Goal: Task Accomplishment & Management: Complete application form

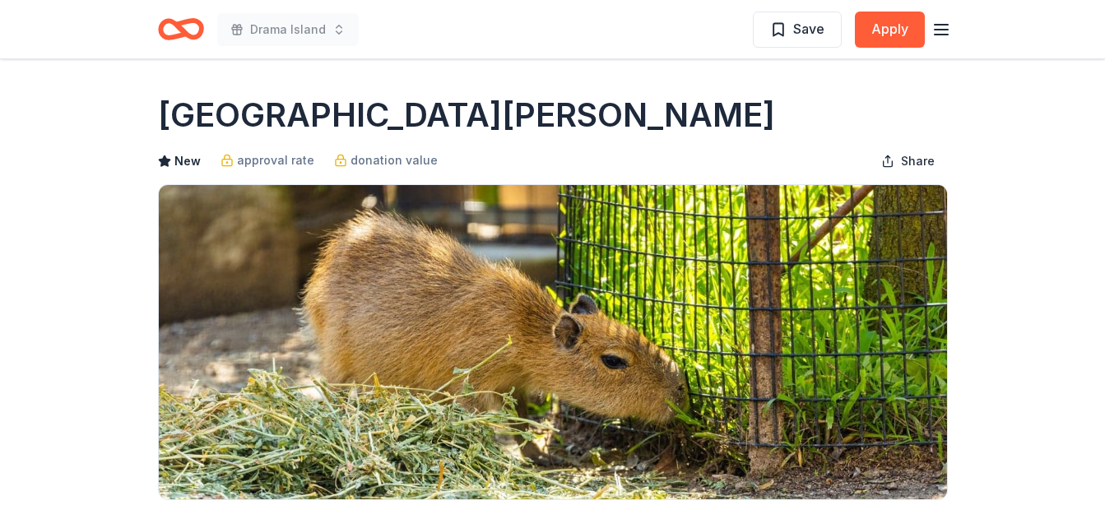
click at [173, 37] on icon "Home" at bounding box center [172, 29] width 25 height 16
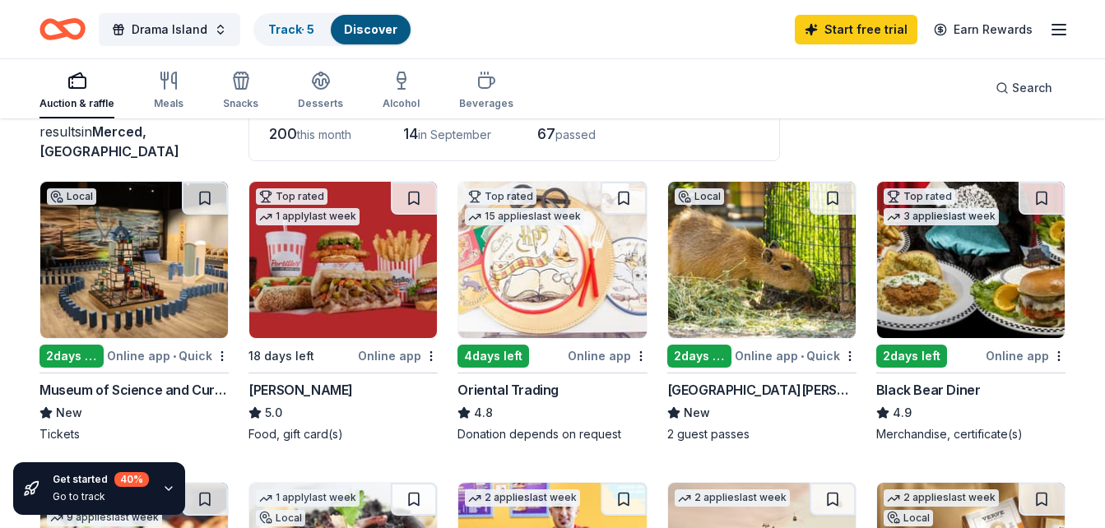
scroll to position [164, 0]
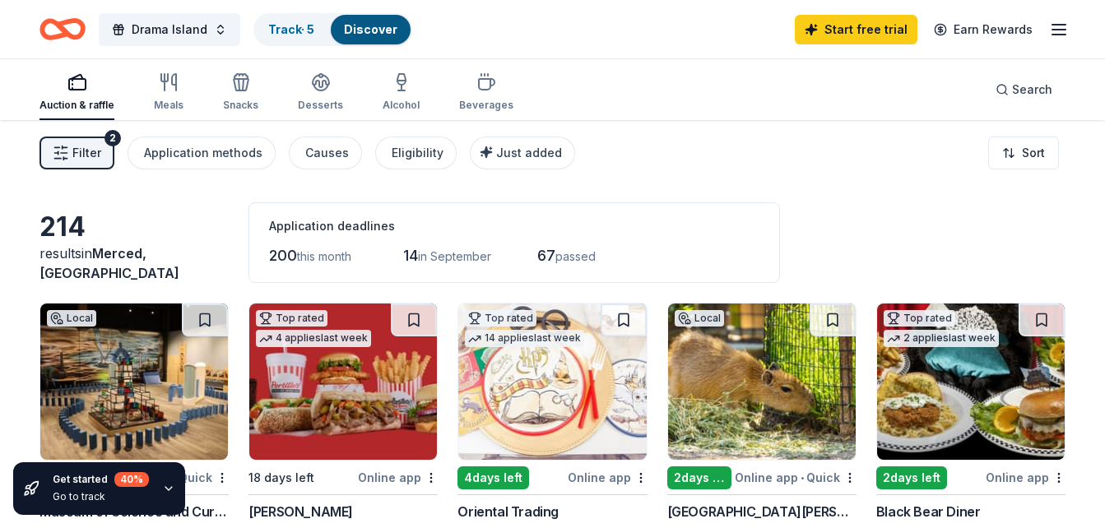
click at [1068, 34] on icon "button" at bounding box center [1059, 30] width 20 height 20
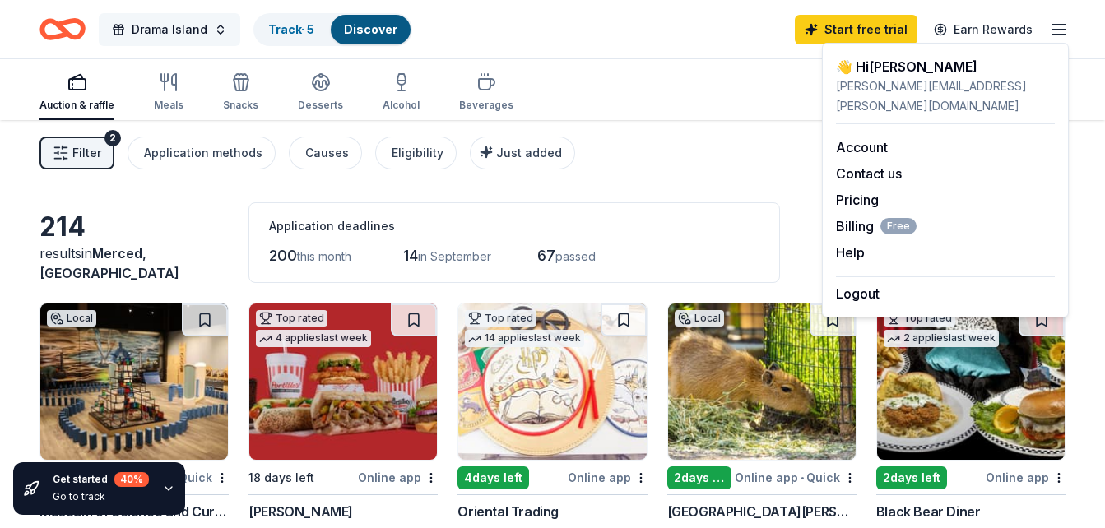
click at [172, 27] on span "Drama Island" at bounding box center [170, 30] width 76 height 20
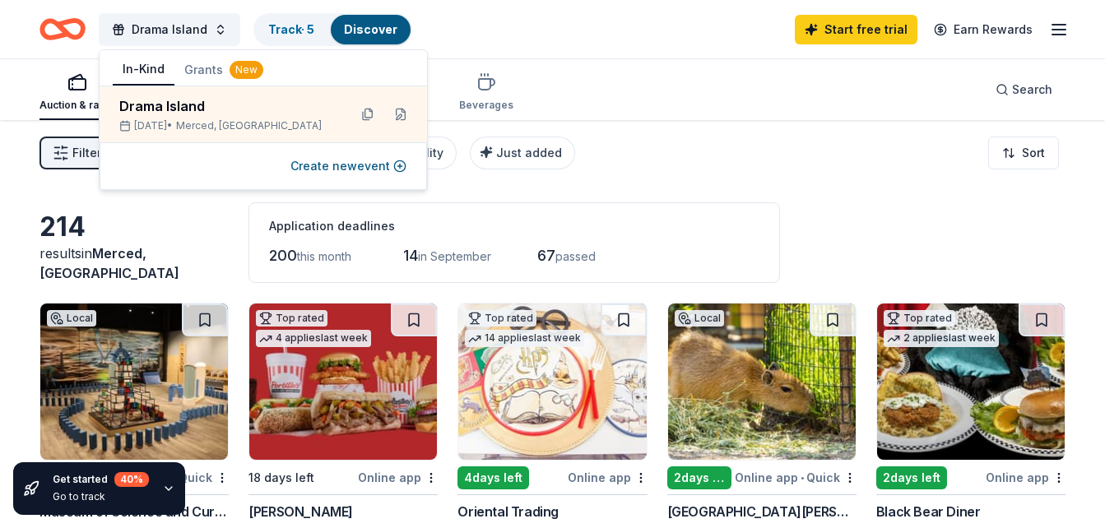
click at [206, 81] on button "Grants New" at bounding box center [223, 70] width 99 height 30
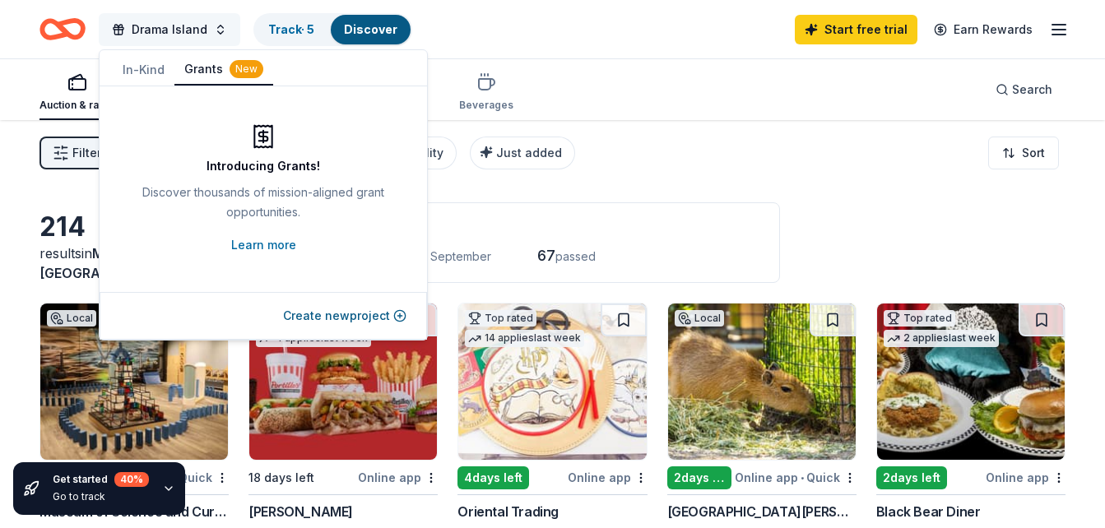
click at [192, 28] on span "Drama Island" at bounding box center [170, 30] width 76 height 20
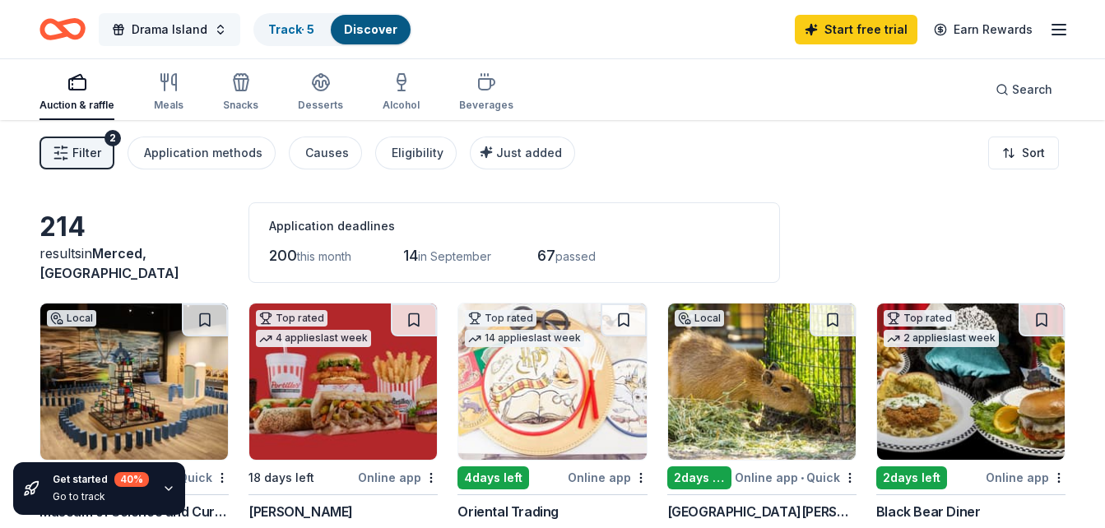
click at [192, 28] on span "Drama Island" at bounding box center [170, 30] width 76 height 20
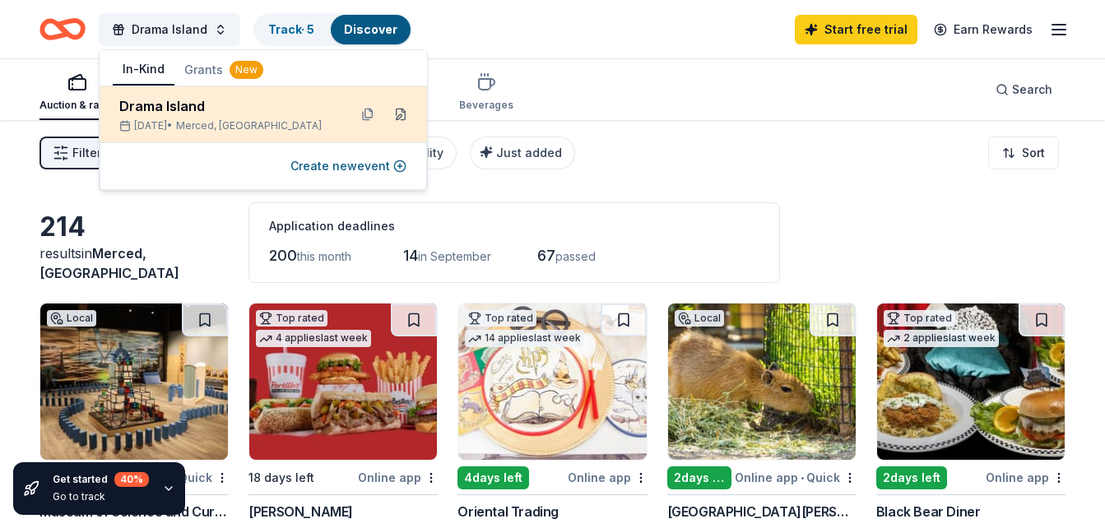
click at [400, 112] on button at bounding box center [400, 114] width 26 height 26
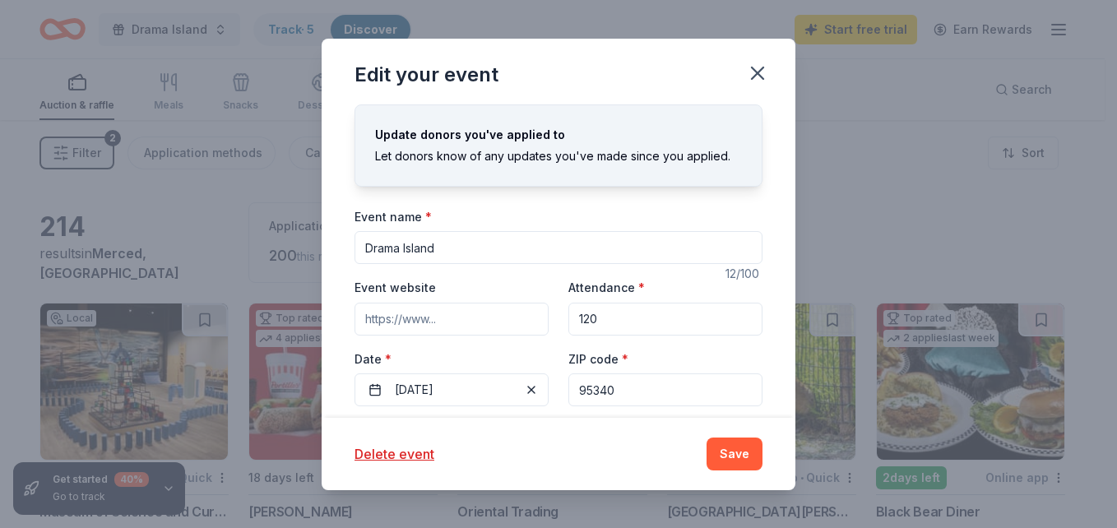
click at [424, 328] on input "Event website" at bounding box center [451, 319] width 194 height 33
click at [495, 253] on input "Drama Island" at bounding box center [558, 247] width 408 height 33
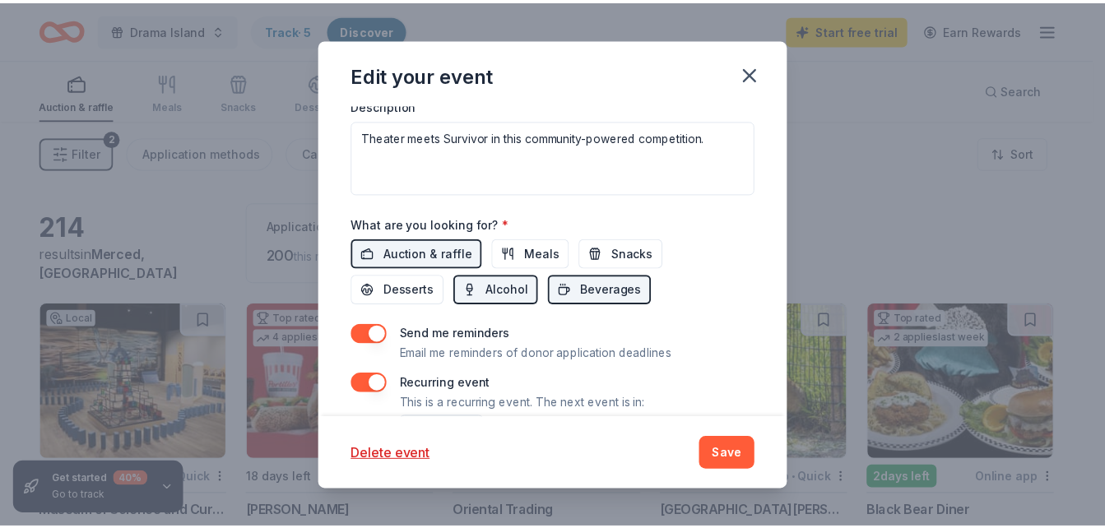
scroll to position [637, 0]
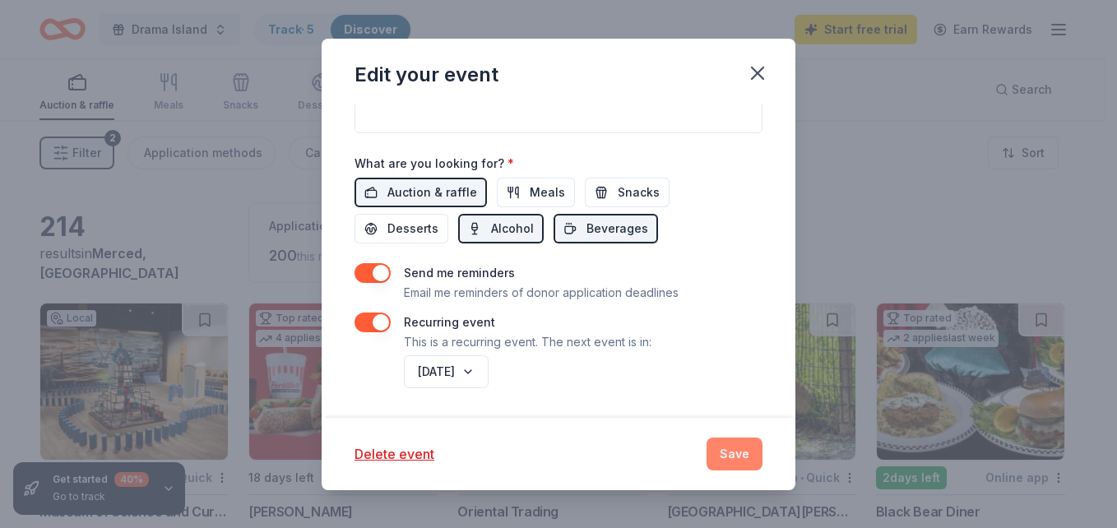
type input "Drama Island: Blood vs. Water"
click at [730, 449] on button "Save" at bounding box center [734, 454] width 56 height 33
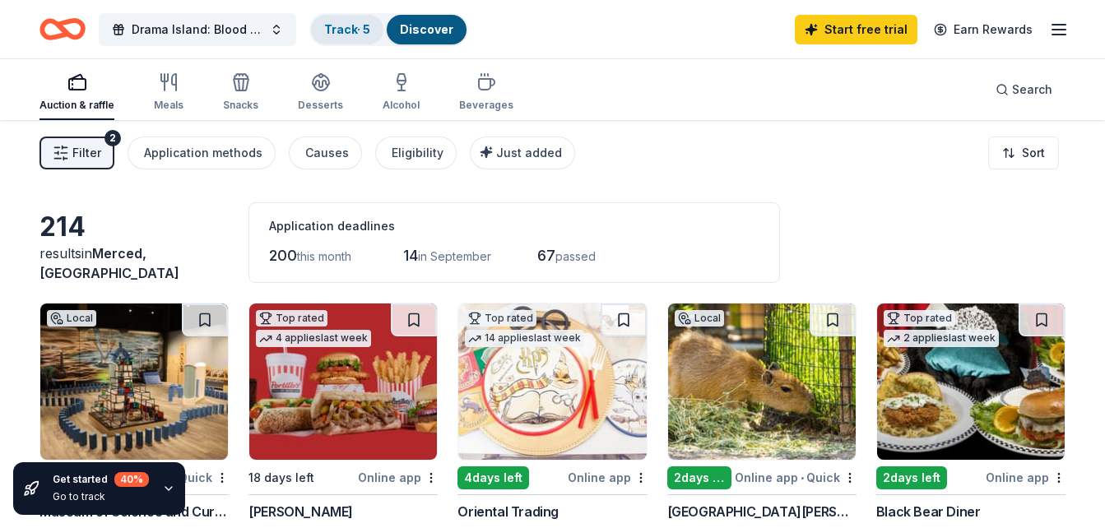
click at [359, 32] on link "Track · 5" at bounding box center [347, 29] width 46 height 14
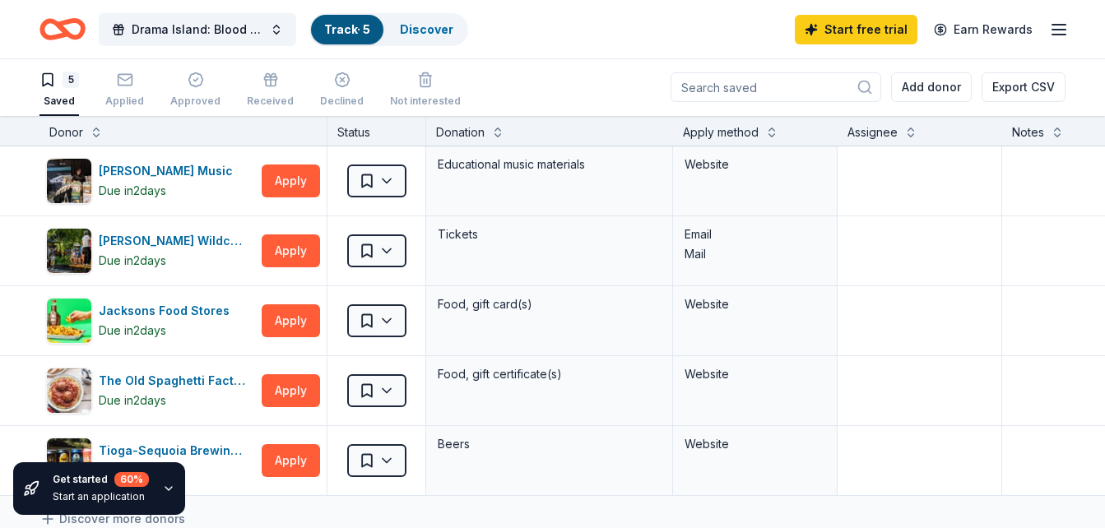
click at [53, 26] on icon "Home" at bounding box center [62, 29] width 46 height 39
click at [281, 23] on button "Drama Island: Blood vs. Water" at bounding box center [197, 29] width 197 height 33
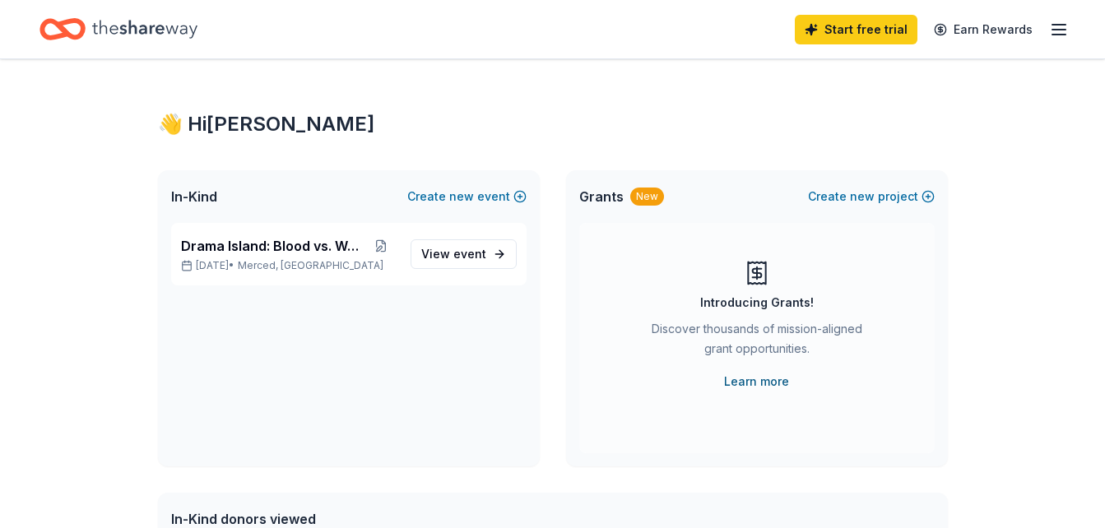
click at [742, 382] on link "Learn more" at bounding box center [756, 382] width 65 height 20
click at [472, 253] on span "event" at bounding box center [469, 254] width 33 height 14
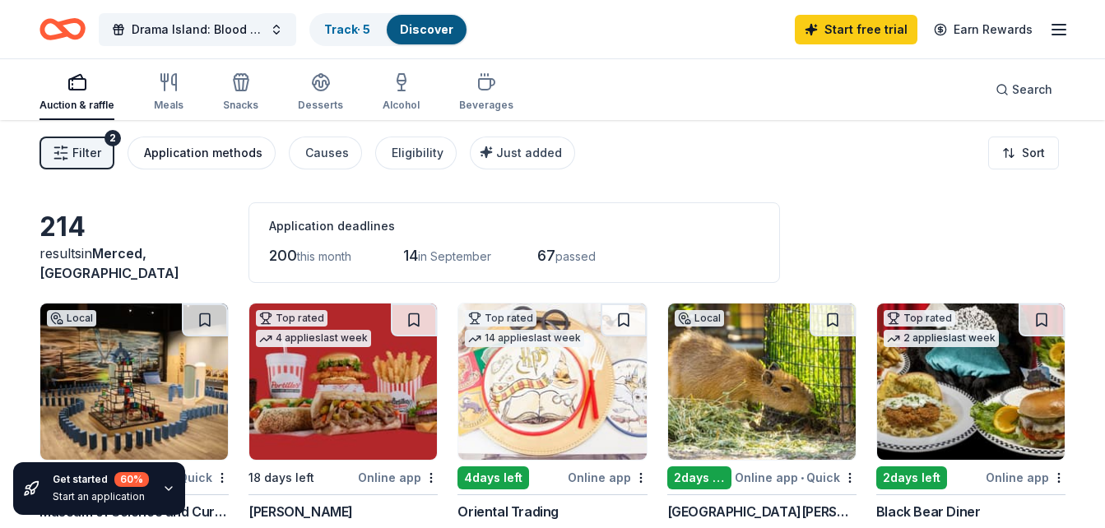
click at [242, 146] on div "Application methods" at bounding box center [203, 153] width 118 height 20
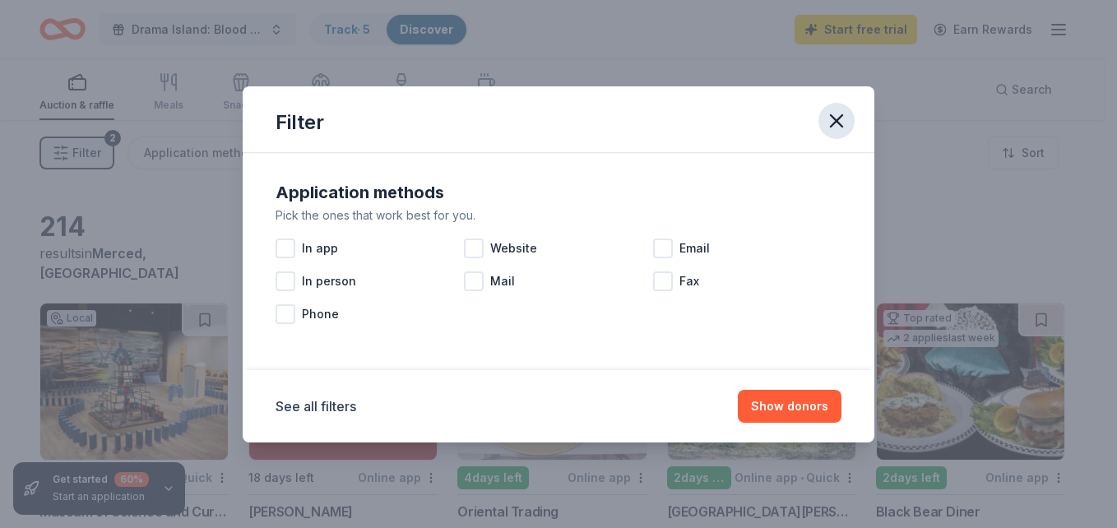
click at [832, 123] on icon "button" at bounding box center [836, 120] width 23 height 23
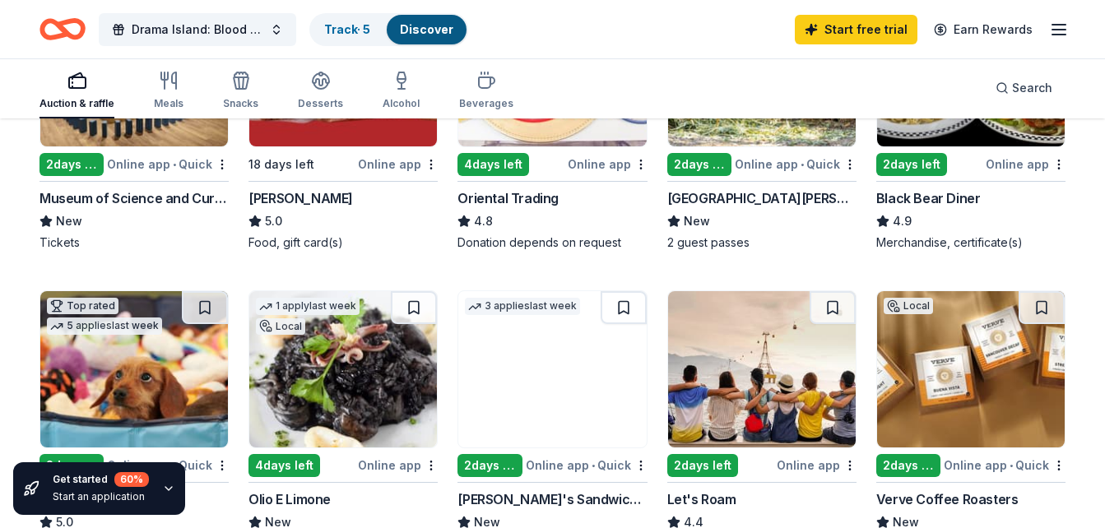
scroll to position [329, 0]
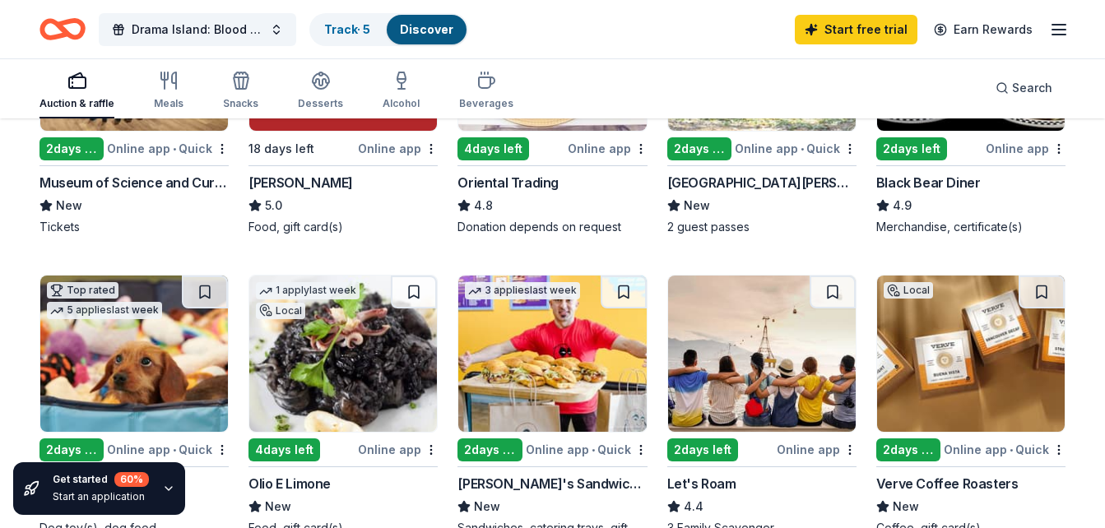
click at [87, 490] on div "Start an application" at bounding box center [101, 496] width 96 height 13
click at [174, 489] on div "Get started 60 % Start an application" at bounding box center [99, 488] width 172 height 53
click at [164, 489] on icon "button" at bounding box center [168, 488] width 13 height 13
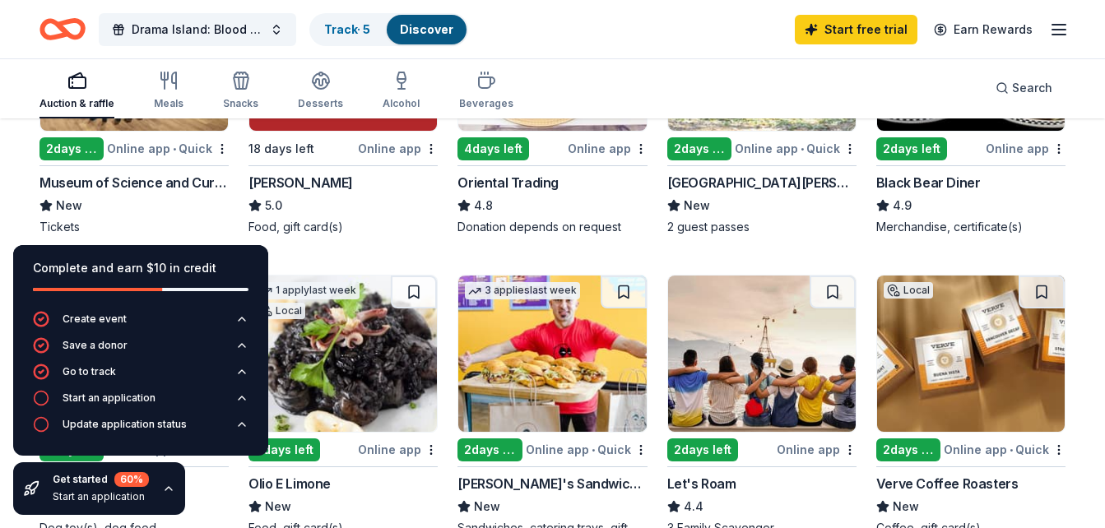
click at [627, 39] on div "Drama Island: Blood vs. Water Track · 5 Discover Start free trial Earn Rewards" at bounding box center [552, 29] width 1026 height 39
click at [685, 55] on div "Drama Island: Blood vs. Water Track · 5 Discover Start free trial Earn Rewards" at bounding box center [552, 29] width 1105 height 58
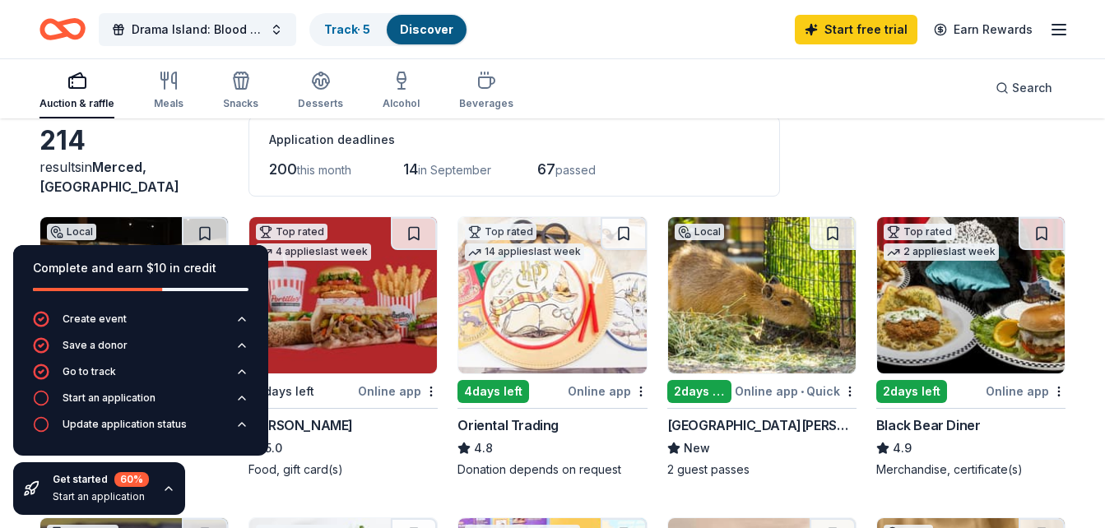
scroll to position [0, 0]
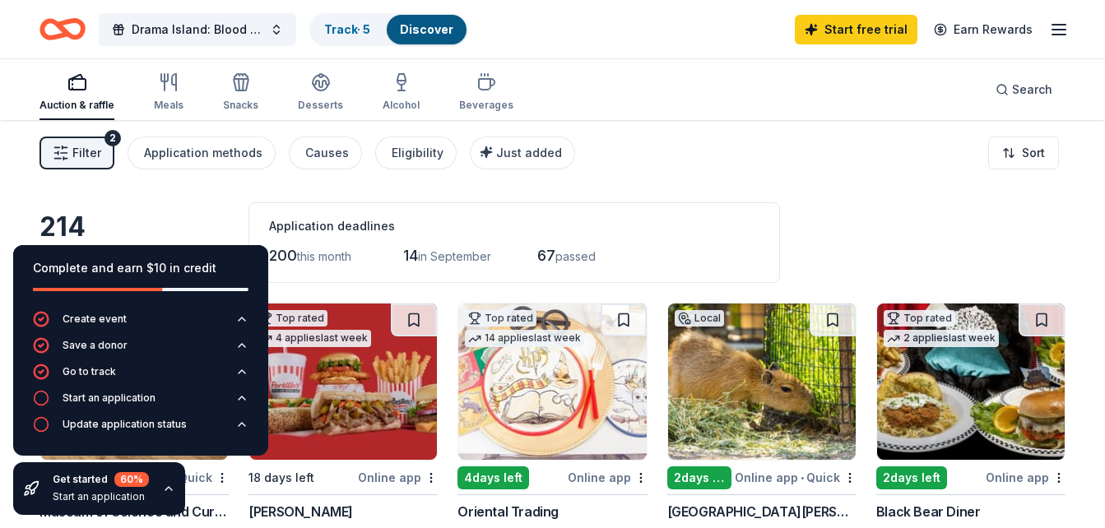
click at [61, 34] on icon "Home" at bounding box center [54, 29] width 25 height 16
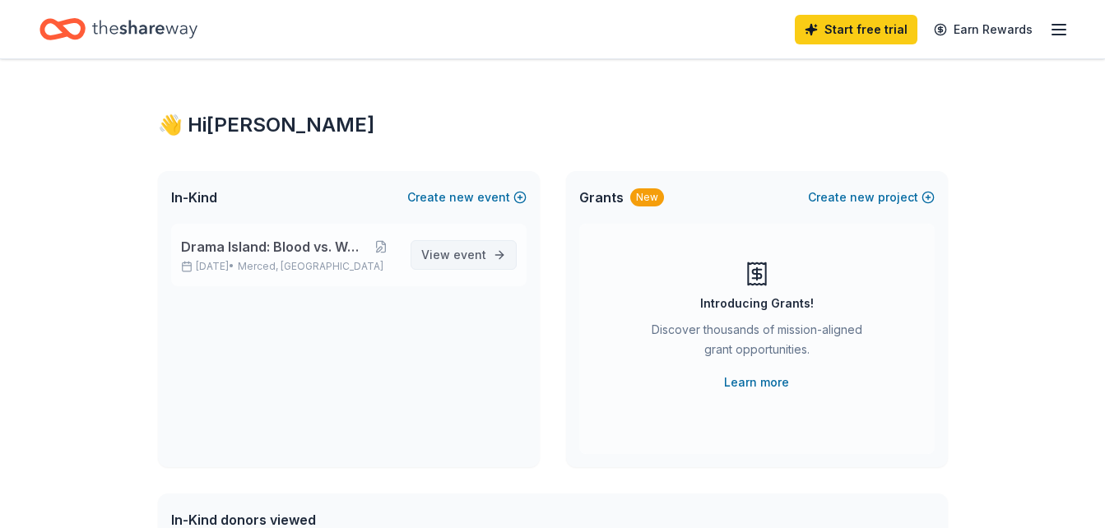
click at [467, 245] on span "View event" at bounding box center [453, 255] width 65 height 20
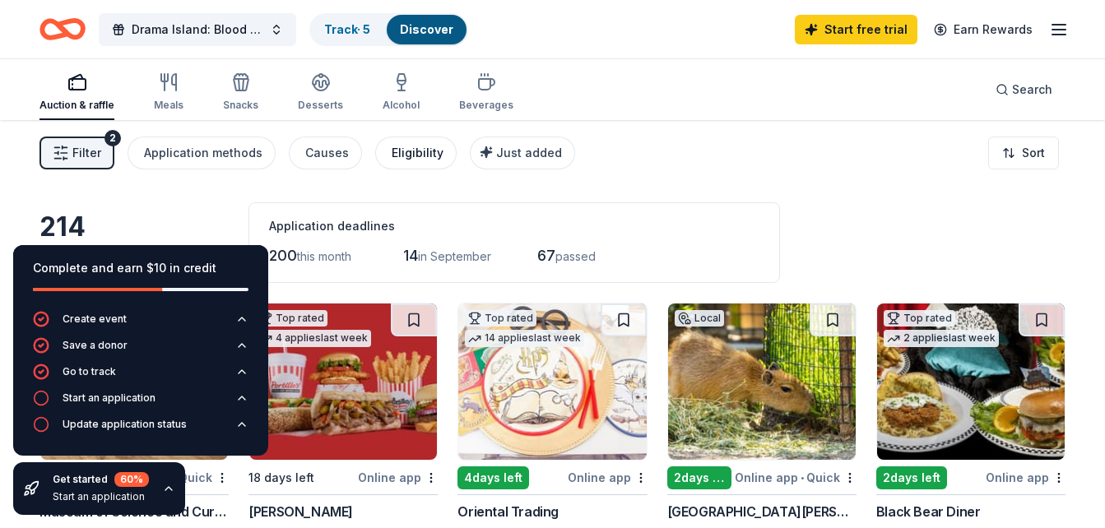
click at [420, 156] on div "Eligibility" at bounding box center [417, 153] width 52 height 20
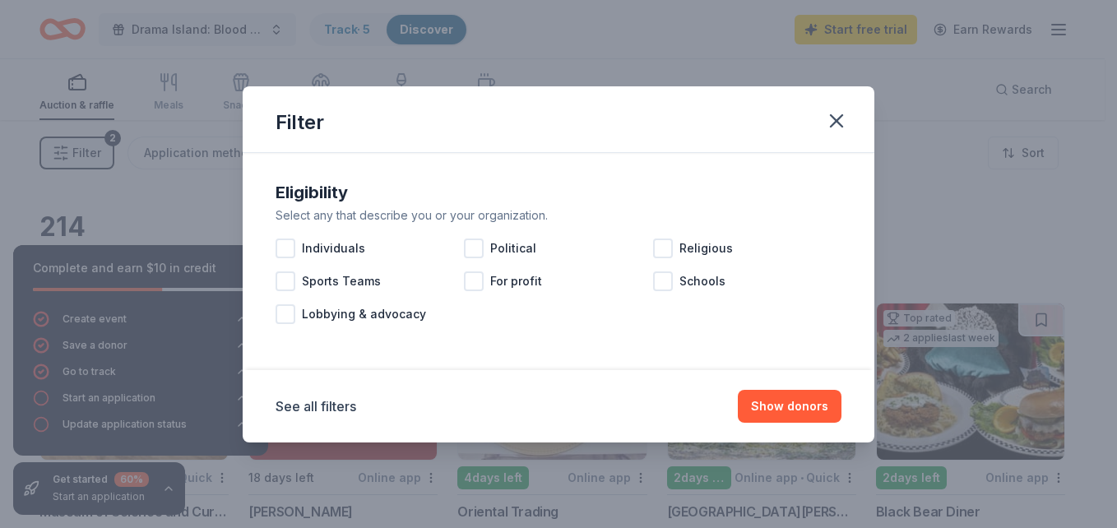
drag, startPoint x: 829, startPoint y: 121, endPoint x: 699, endPoint y: 164, distance: 137.1
click at [828, 122] on icon "button" at bounding box center [836, 120] width 23 height 23
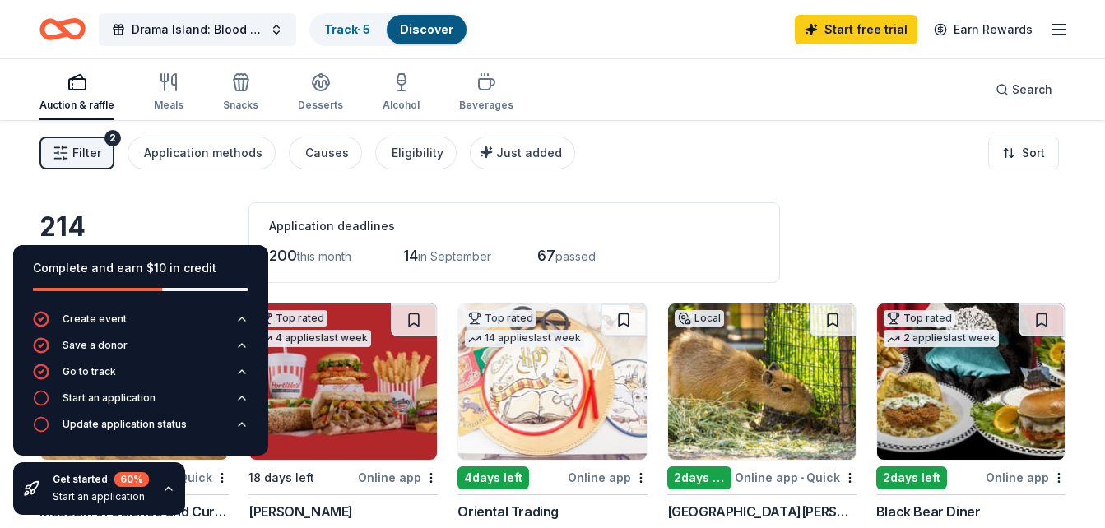
click at [166, 489] on icon "button" at bounding box center [168, 488] width 13 height 13
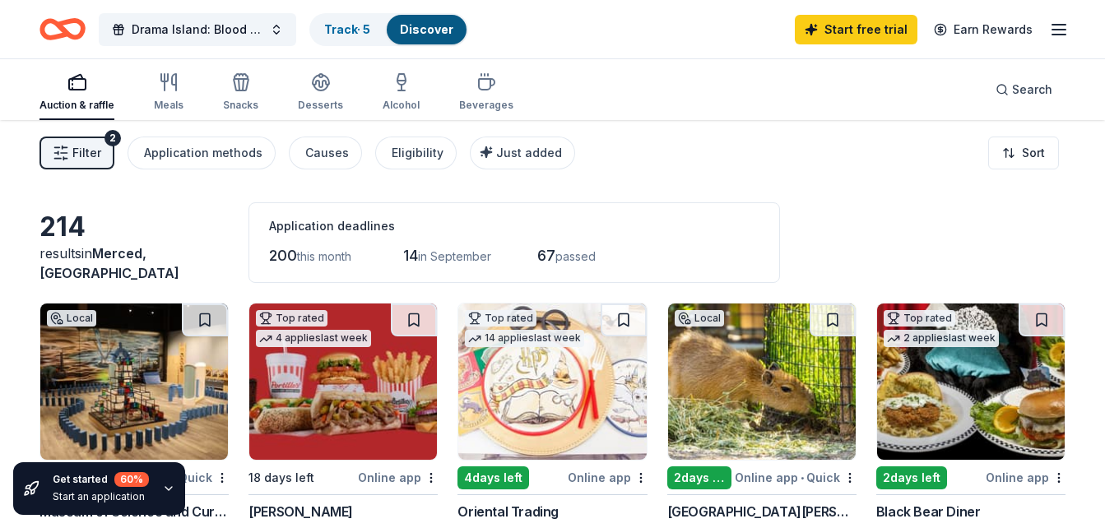
click at [1072, 32] on div "Drama Island: Blood vs. Water Track · 5 Discover Start free trial Earn Rewards" at bounding box center [552, 29] width 1105 height 58
click at [1063, 30] on icon "button" at bounding box center [1059, 30] width 20 height 20
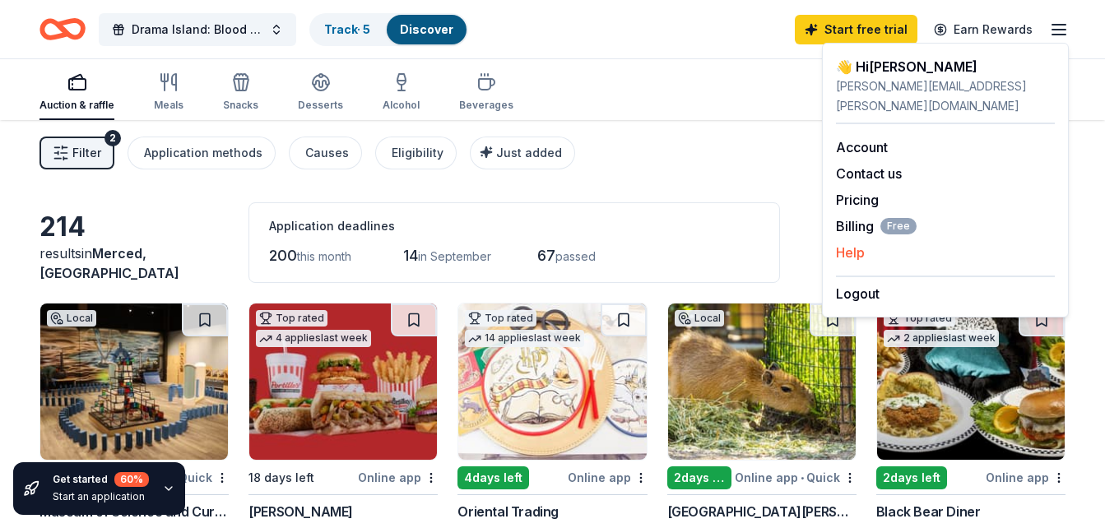
click at [859, 243] on button "Help" at bounding box center [850, 253] width 29 height 20
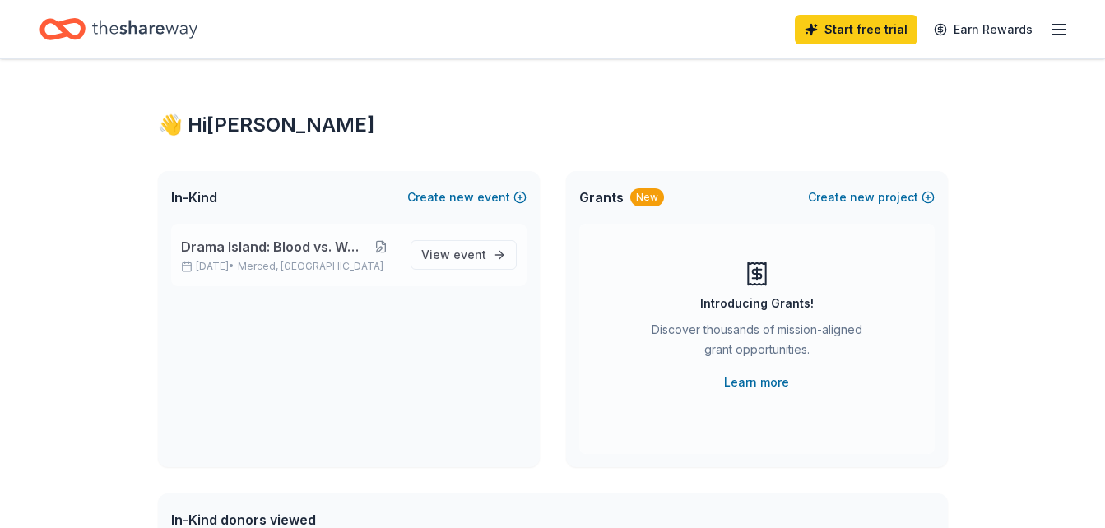
click at [384, 246] on button at bounding box center [380, 246] width 31 height 13
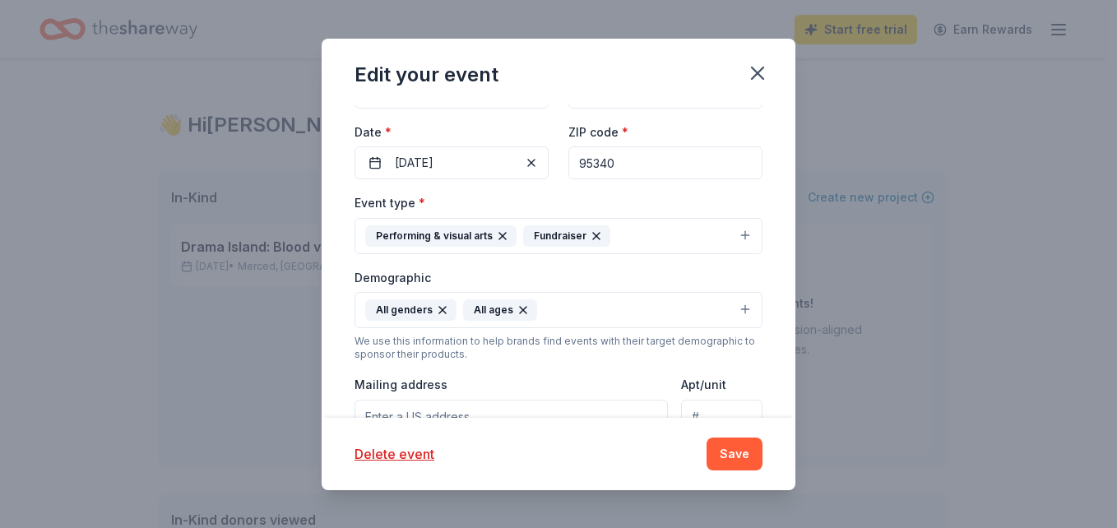
scroll to position [247, 0]
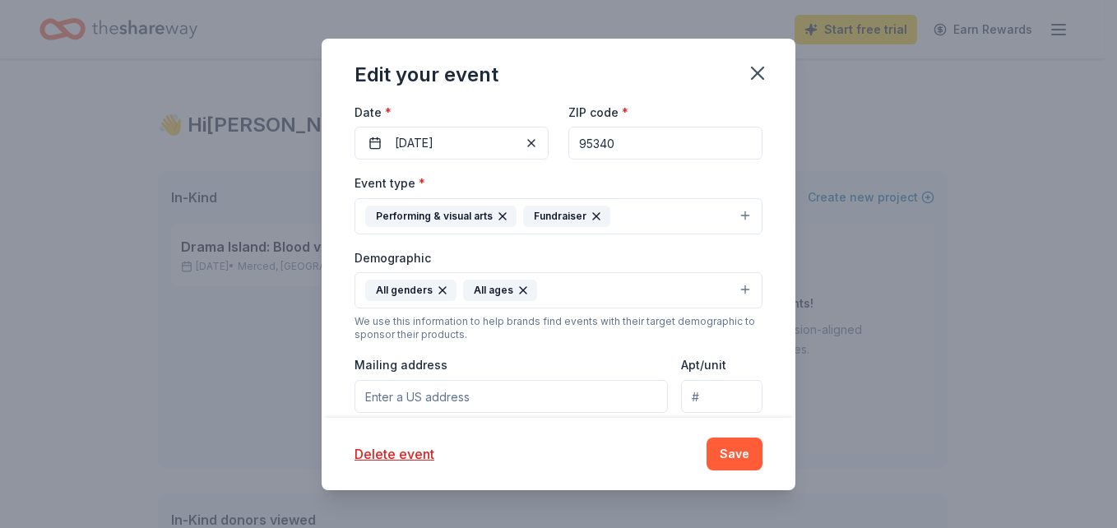
click at [743, 209] on button "Performing & visual arts Fundraiser" at bounding box center [558, 216] width 408 height 36
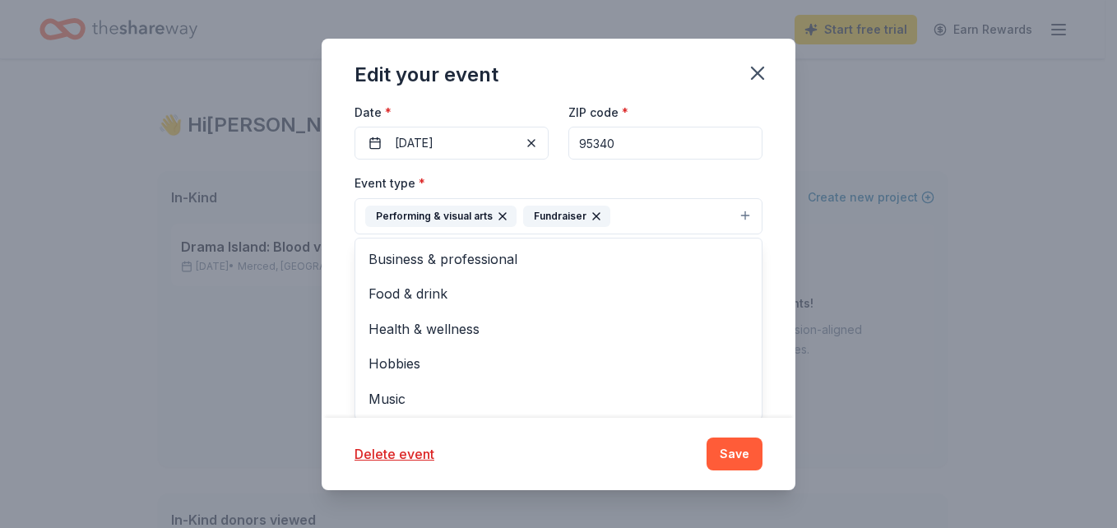
click at [752, 166] on div "Update donors you've applied to Let donors know of any updates you've made sinc…" at bounding box center [559, 260] width 474 height 313
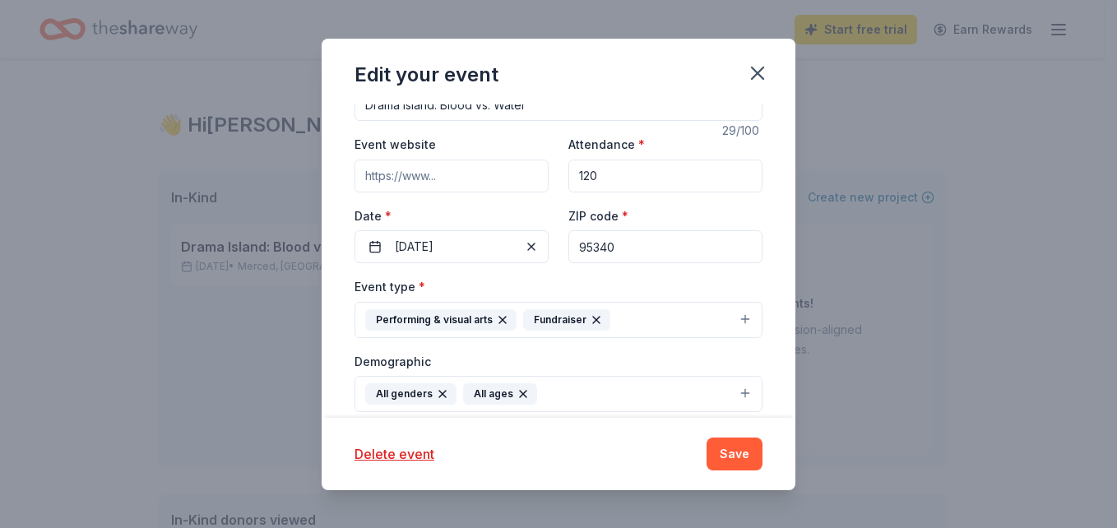
scroll to position [0, 0]
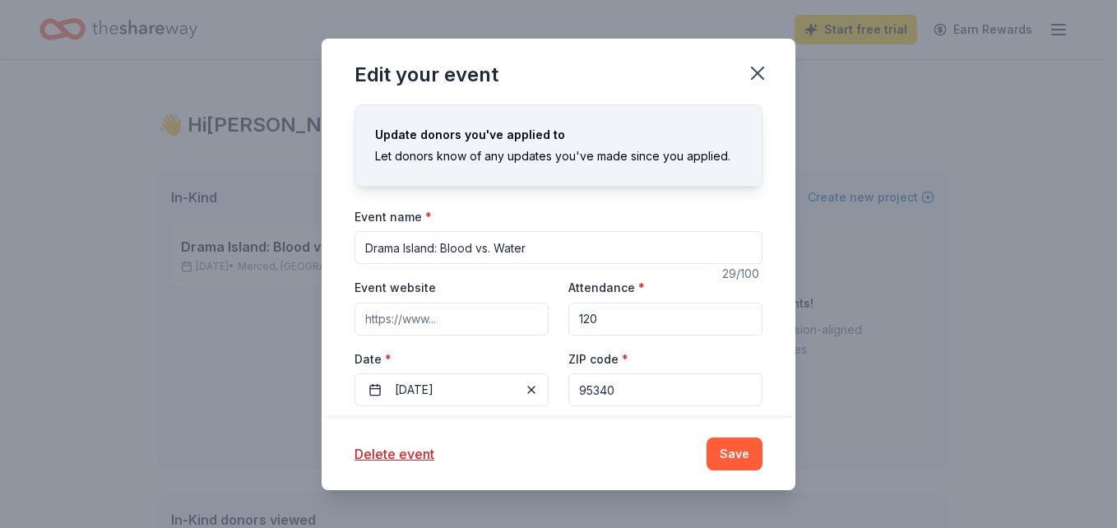
click at [464, 316] on input "Event website" at bounding box center [451, 319] width 194 height 33
click at [748, 281] on div "29 /100" at bounding box center [742, 274] width 40 height 20
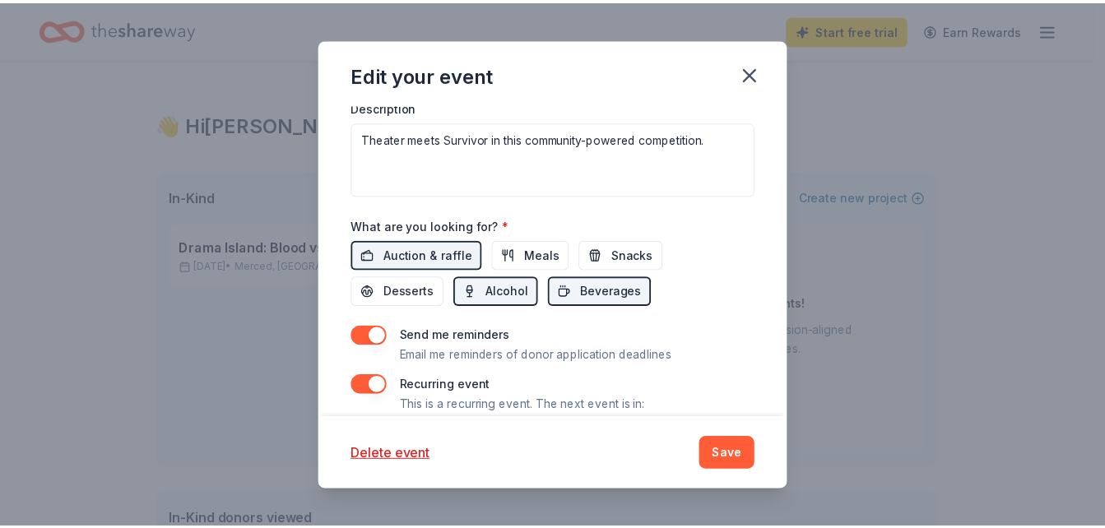
scroll to position [576, 0]
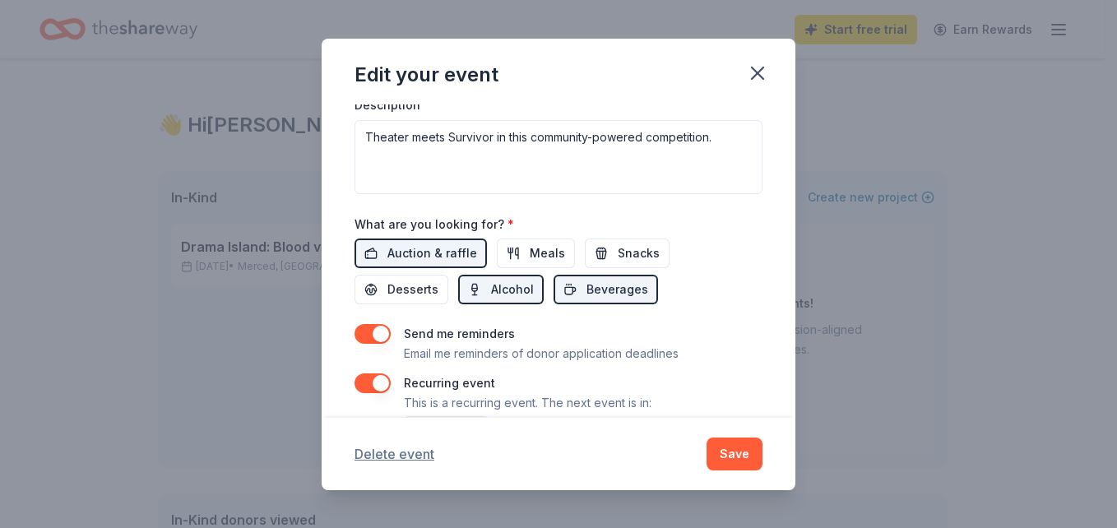
click at [408, 460] on button "Delete event" at bounding box center [394, 454] width 80 height 20
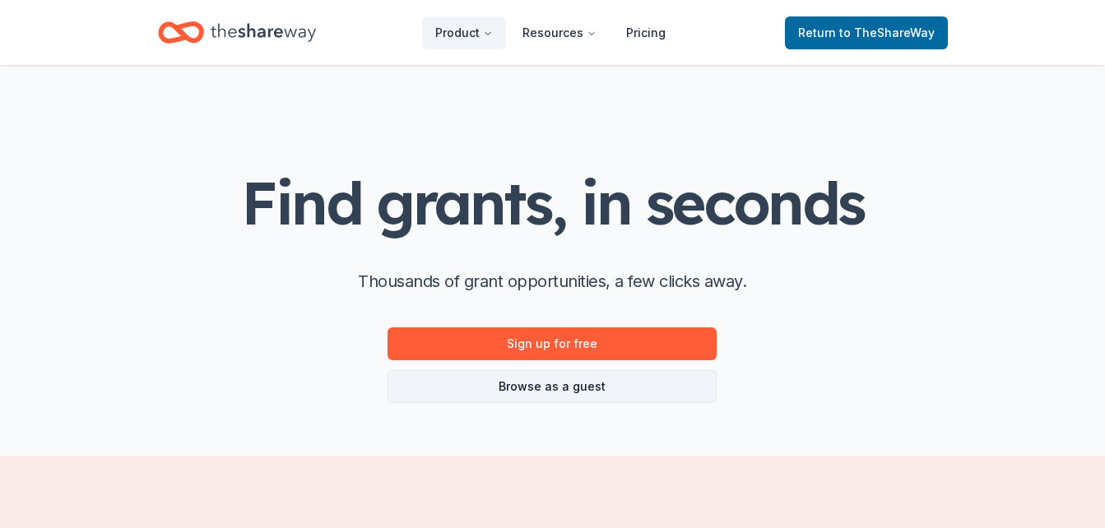
click at [554, 382] on link "Browse as a guest" at bounding box center [551, 386] width 329 height 33
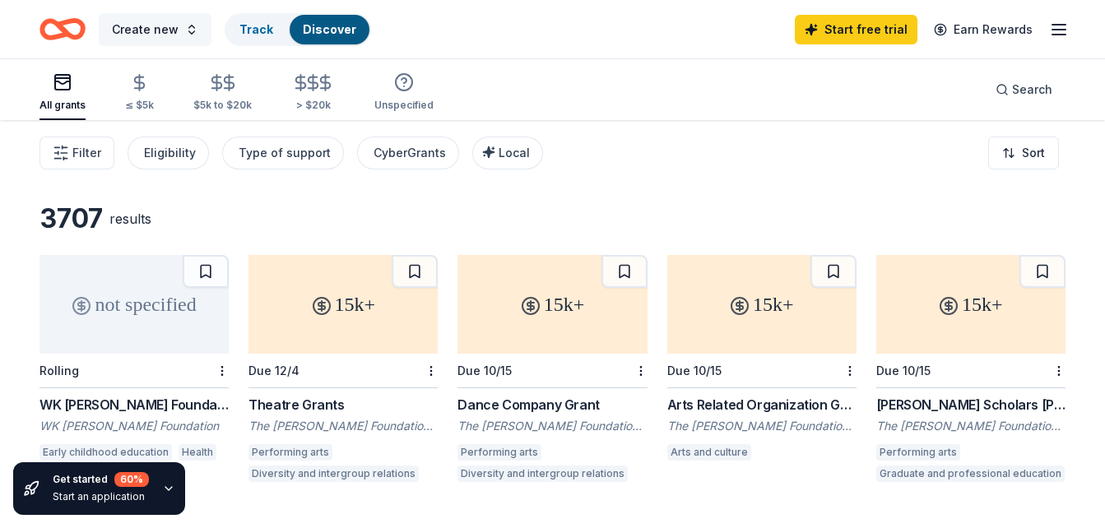
click at [185, 21] on button "Create new" at bounding box center [155, 29] width 113 height 33
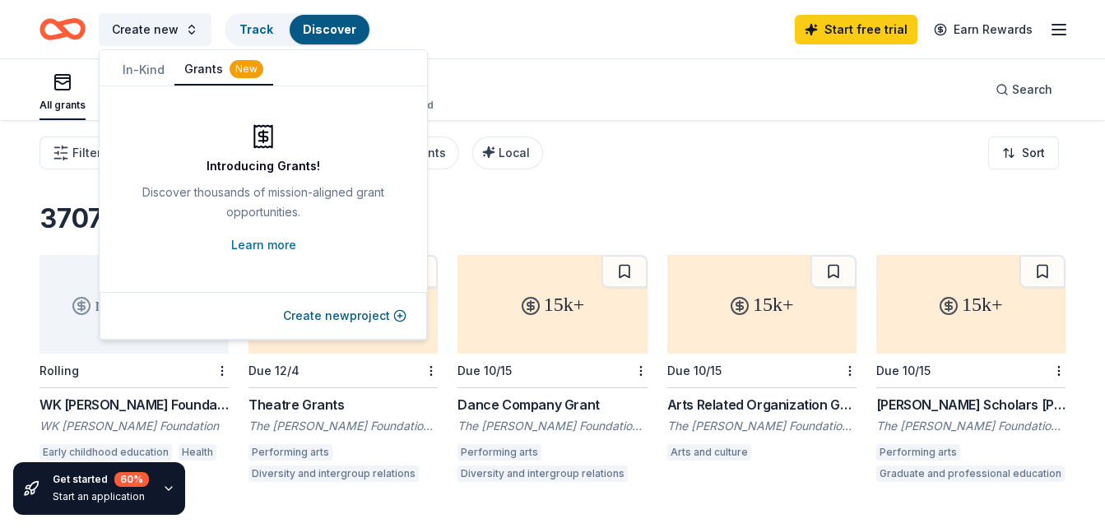
click at [479, 18] on div "Create new Track Discover Start free trial Earn Rewards" at bounding box center [552, 29] width 1026 height 39
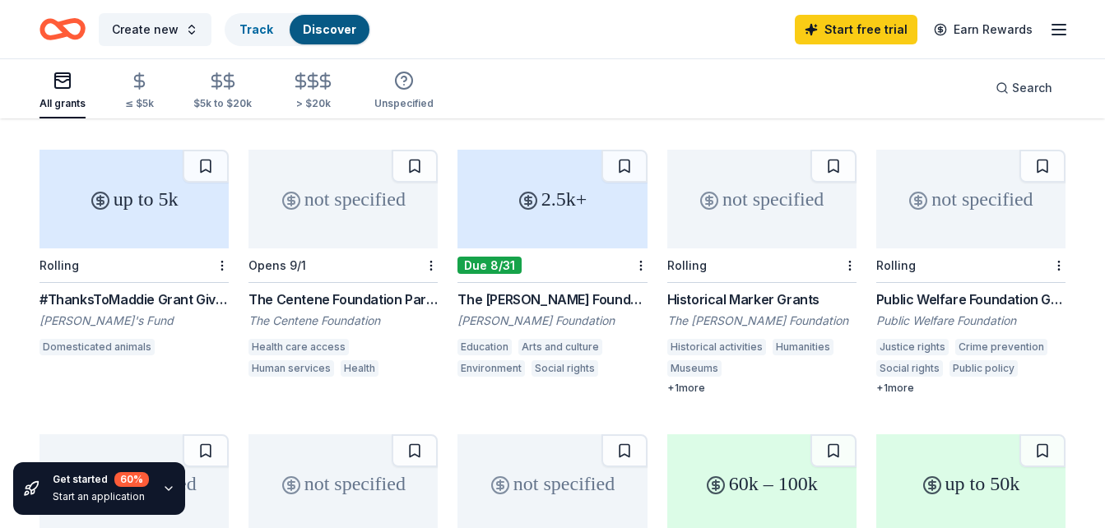
scroll to position [388, 0]
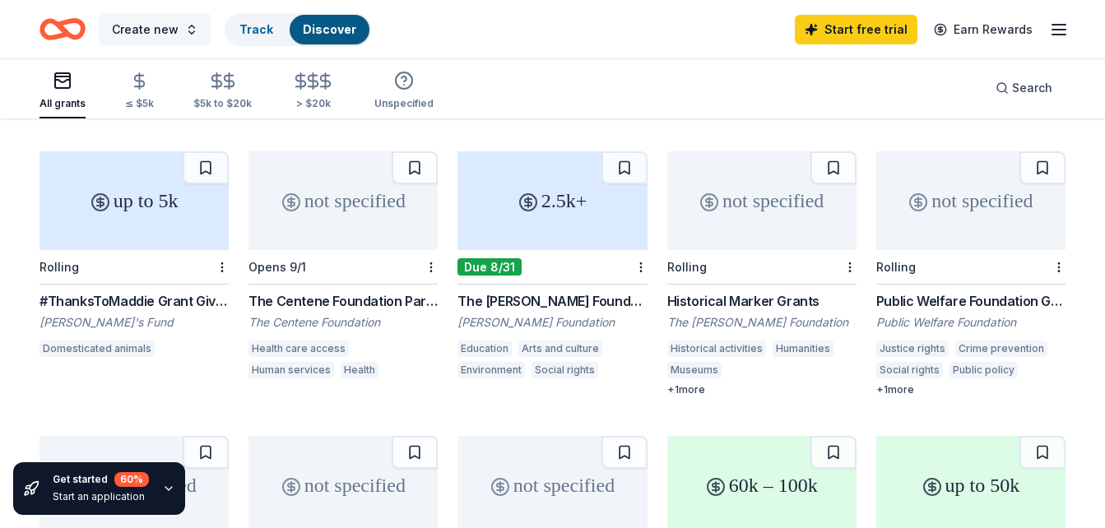
click at [186, 33] on button "Create new" at bounding box center [155, 29] width 113 height 33
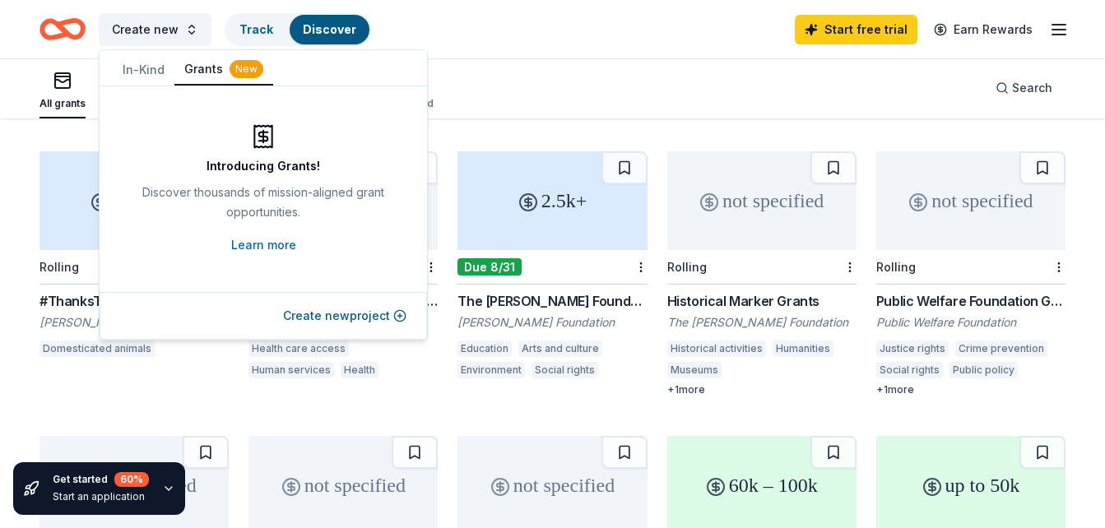
click at [461, 24] on div "Create new Track Discover Start free trial Earn Rewards" at bounding box center [552, 29] width 1026 height 39
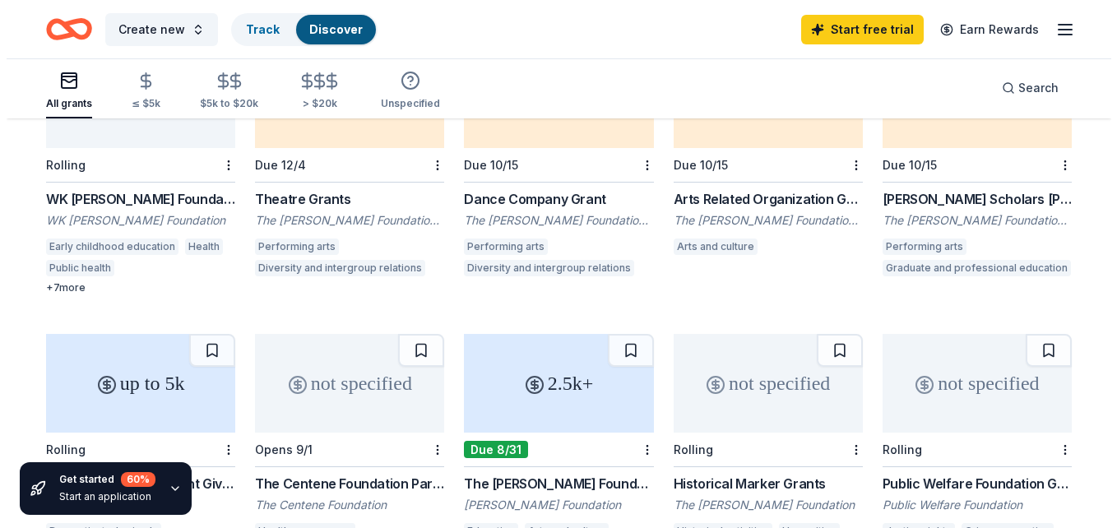
scroll to position [0, 0]
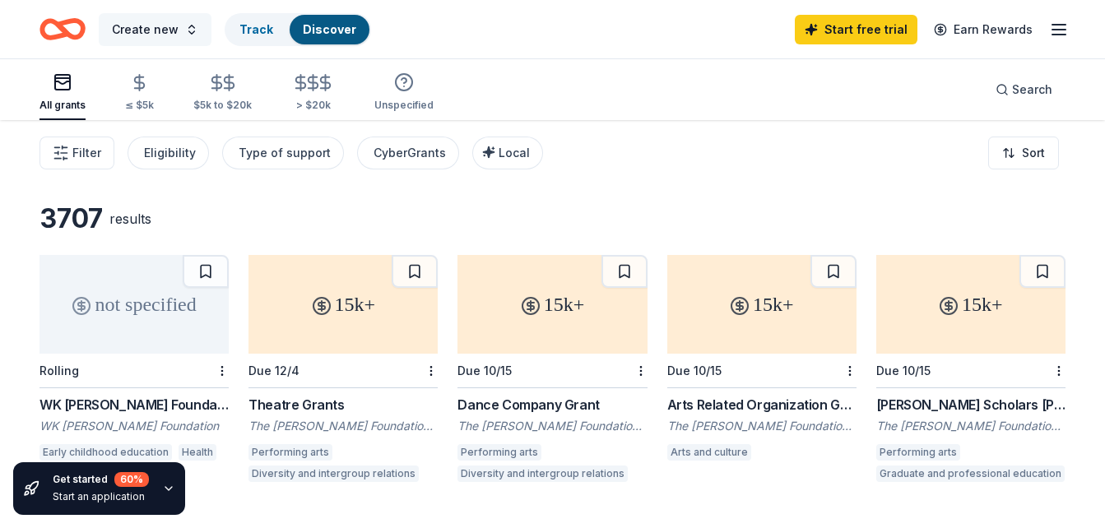
click at [185, 21] on button "Create new" at bounding box center [155, 29] width 113 height 33
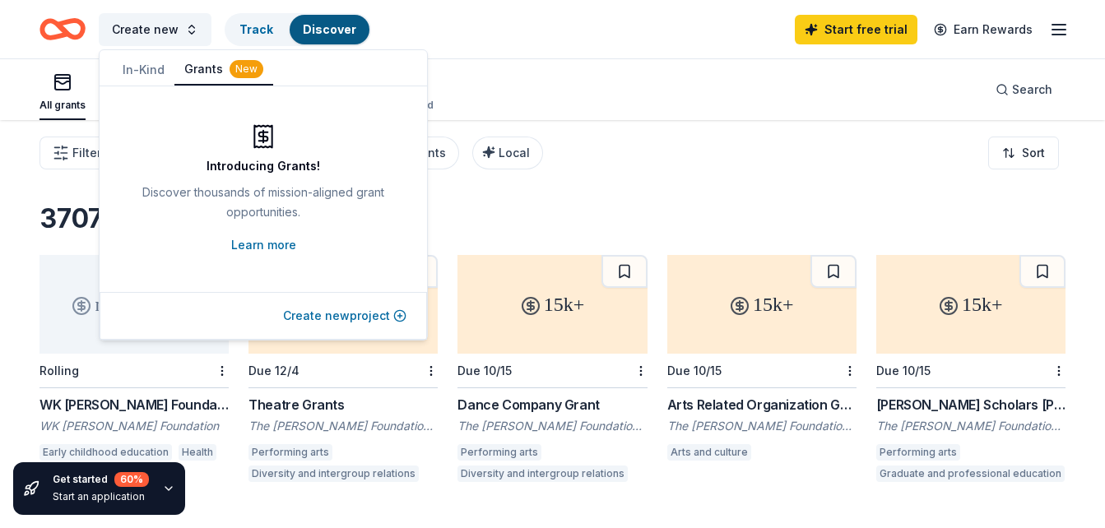
click at [378, 322] on button "Create new project" at bounding box center [344, 316] width 123 height 20
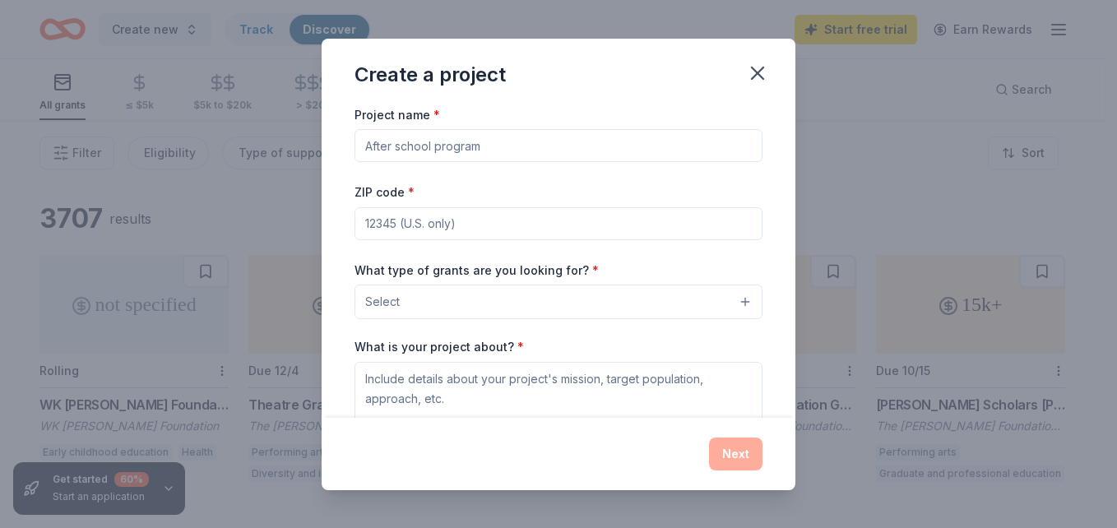
click at [408, 145] on input "Project name *" at bounding box center [558, 145] width 408 height 33
type input "Drama Island: Blood vs. Water"
click at [434, 229] on input "ZIP code *" at bounding box center [558, 223] width 408 height 33
type input "95340"
click at [460, 301] on button "Select" at bounding box center [558, 302] width 408 height 35
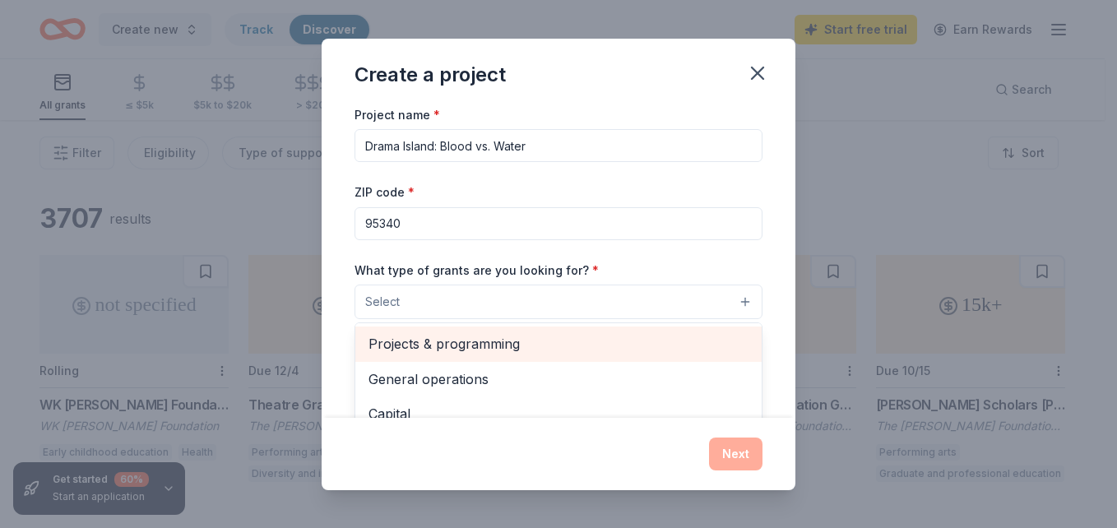
click at [498, 348] on span "Projects & programming" at bounding box center [558, 343] width 380 height 21
click at [450, 354] on span "General operations" at bounding box center [558, 345] width 380 height 21
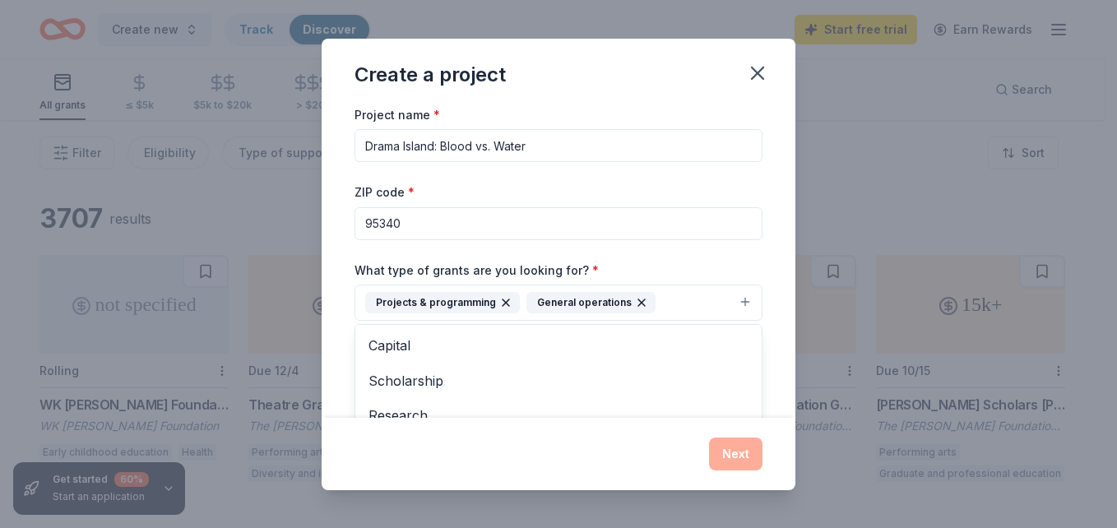
scroll to position [82, 0]
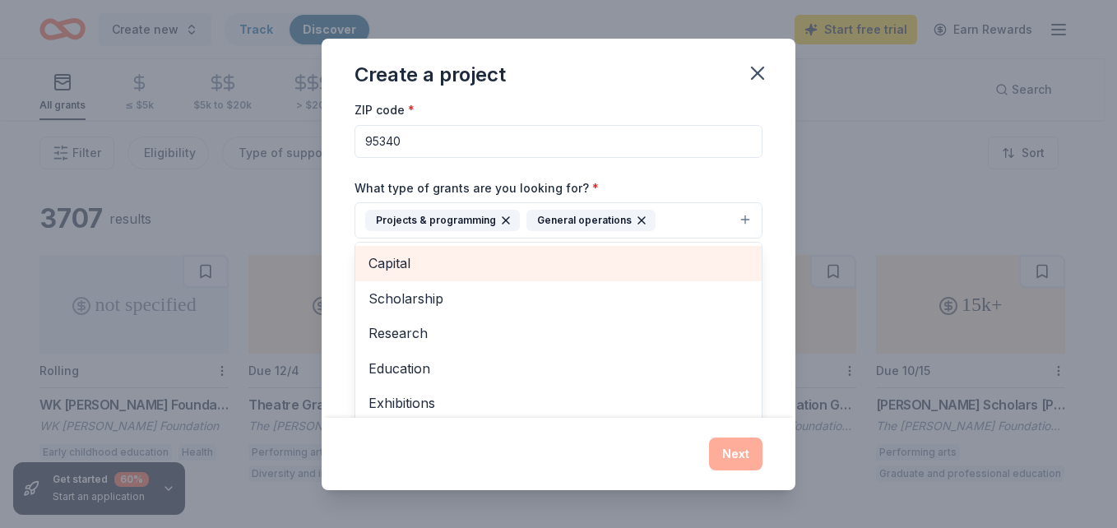
click at [462, 264] on span "Capital" at bounding box center [558, 262] width 380 height 21
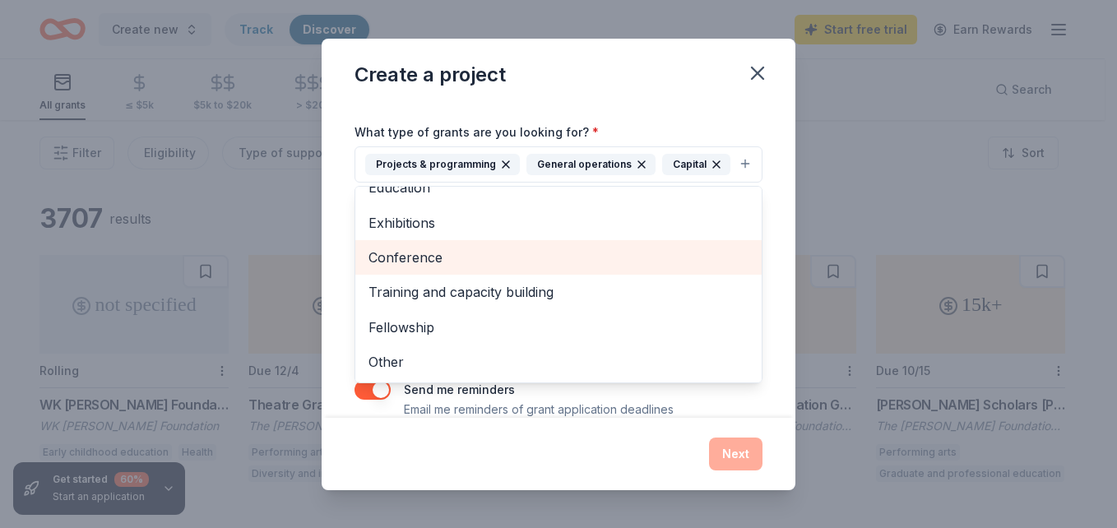
scroll to position [164, 0]
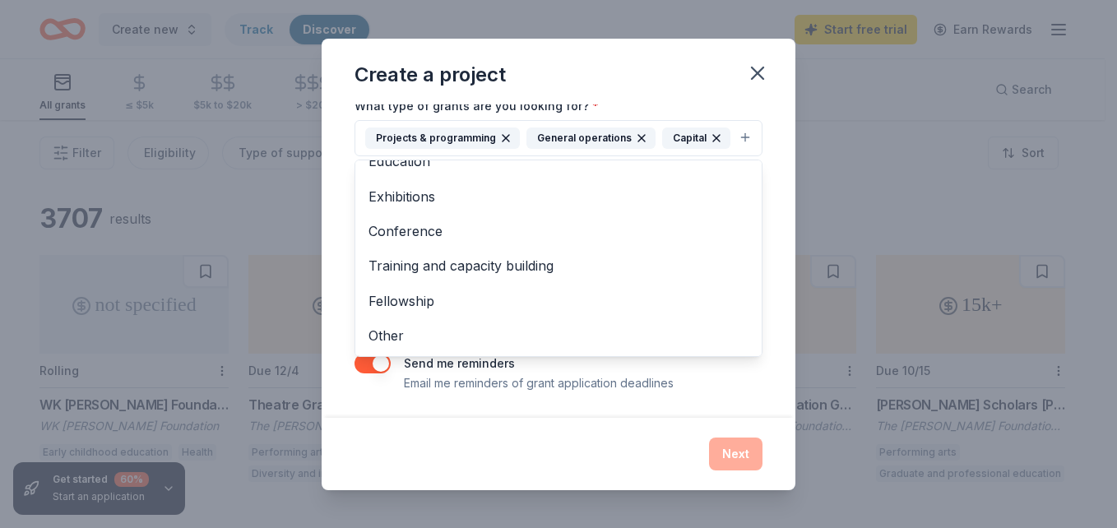
click at [644, 82] on div "Create a project Project name * Drama Island: Blood vs. Water ZIP code * 95340 …" at bounding box center [559, 265] width 474 height 452
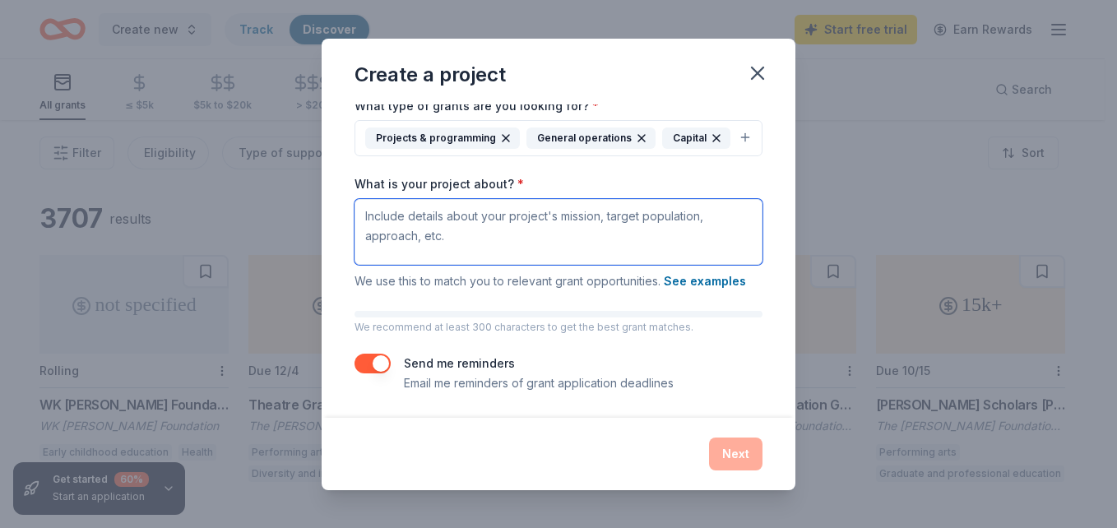
click at [459, 265] on textarea "What is your project about? *" at bounding box center [558, 232] width 408 height 66
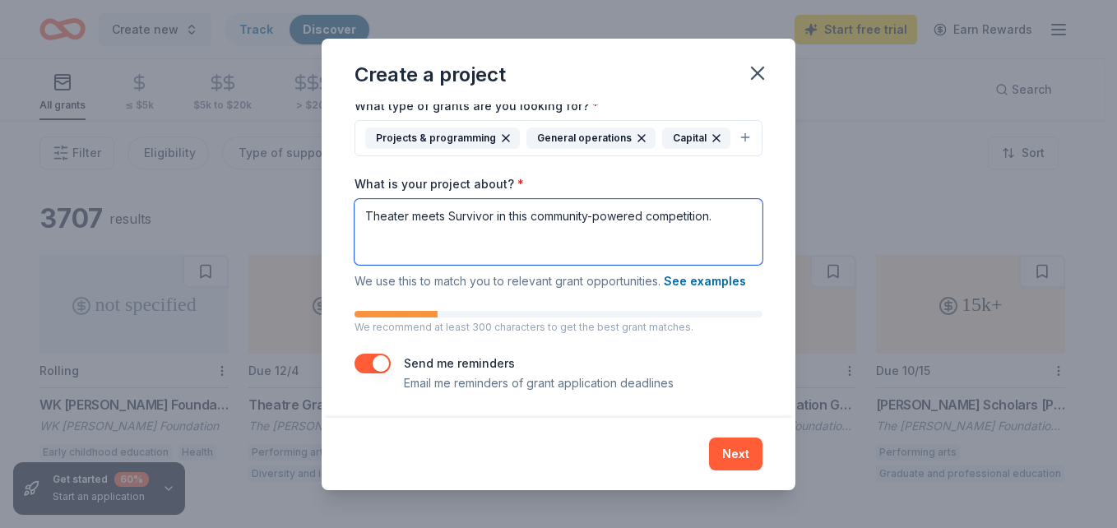
click at [723, 250] on textarea "Theater meets Survivor in this community-powered competition." at bounding box center [558, 232] width 408 height 66
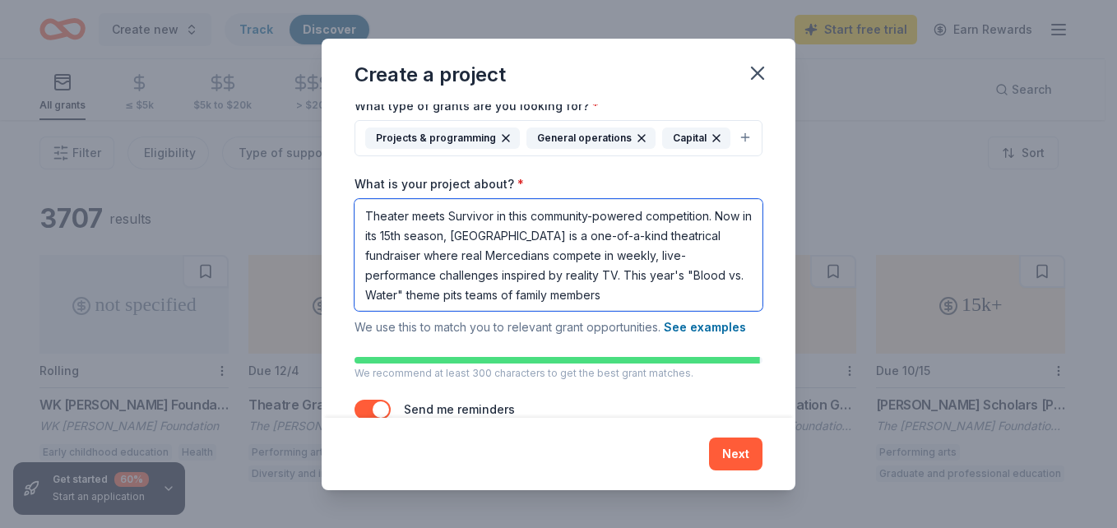
click at [646, 311] on textarea "Theater meets Survivor in this community-powered competition. Now in its 15th s…" at bounding box center [558, 255] width 408 height 112
drag, startPoint x: 642, startPoint y: 321, endPoint x: 525, endPoint y: 326, distance: 117.7
click at [525, 311] on textarea "Theater meets Survivor in this community-powered competition. Now in its 15th s…" at bounding box center [558, 255] width 408 height 112
click at [659, 311] on textarea "Theater meets Survivor in this community-powered competition. Now in its 15th s…" at bounding box center [558, 255] width 408 height 112
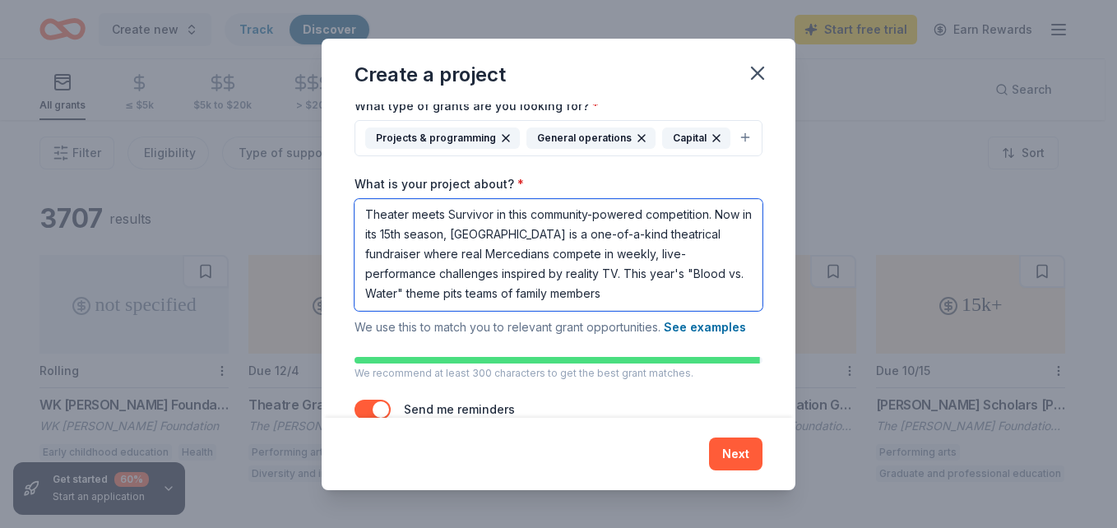
scroll to position [0, 0]
drag, startPoint x: 366, startPoint y: 262, endPoint x: 351, endPoint y: 241, distance: 26.0
click at [351, 241] on div "Project name * Drama Island: Blood vs. Water ZIP code * 95340 What type of gran…" at bounding box center [559, 260] width 474 height 313
click at [616, 301] on textarea "Theater meets Survivor in this community-powered competition. Now in its 15th s…" at bounding box center [558, 255] width 408 height 112
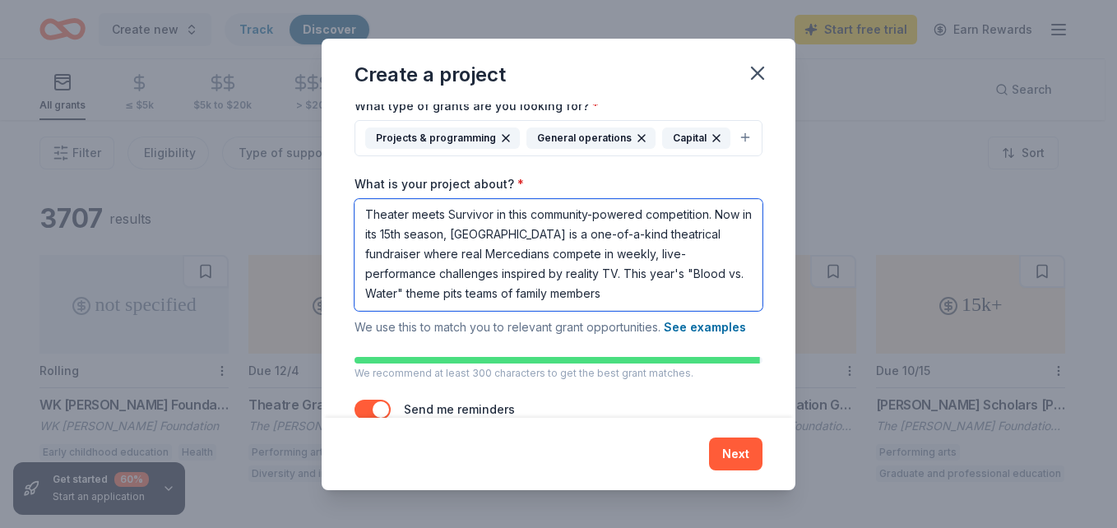
drag, startPoint x: 637, startPoint y: 322, endPoint x: 521, endPoint y: 322, distance: 116.0
click at [521, 311] on textarea "Theater meets Survivor in this community-powered competition. Now in its 15th s…" at bounding box center [558, 255] width 408 height 112
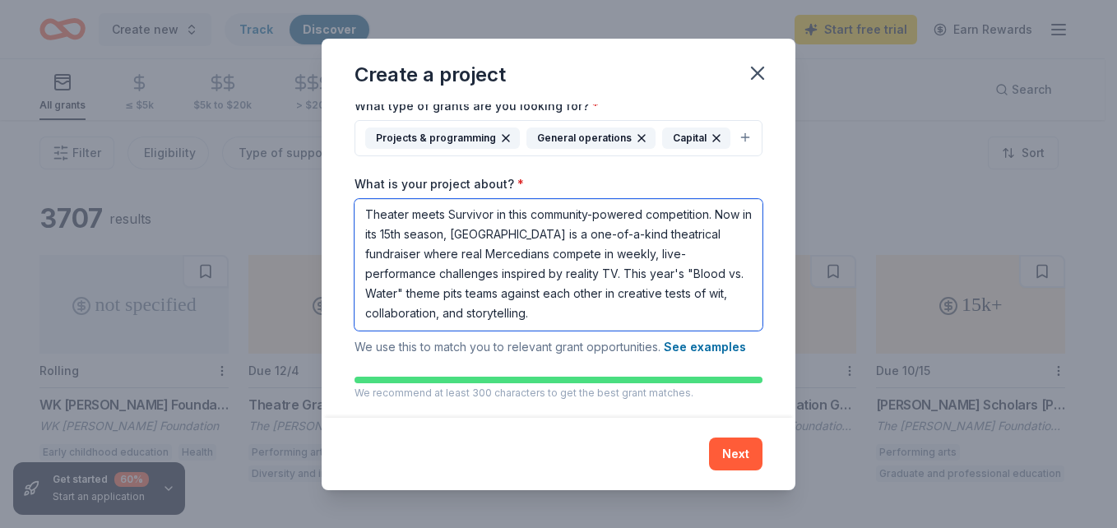
click at [447, 242] on textarea "Theater meets Survivor in this community-powered competition. Now in its 15th s…" at bounding box center [558, 265] width 408 height 132
click at [495, 242] on textarea "Theater meets "Survivor in this community-powered competition. Now in its 15th …" at bounding box center [558, 265] width 408 height 132
click at [497, 242] on textarea "Theater meets "Survivor in this community-powered competition. Now in its 15th …" at bounding box center [558, 265] width 408 height 132
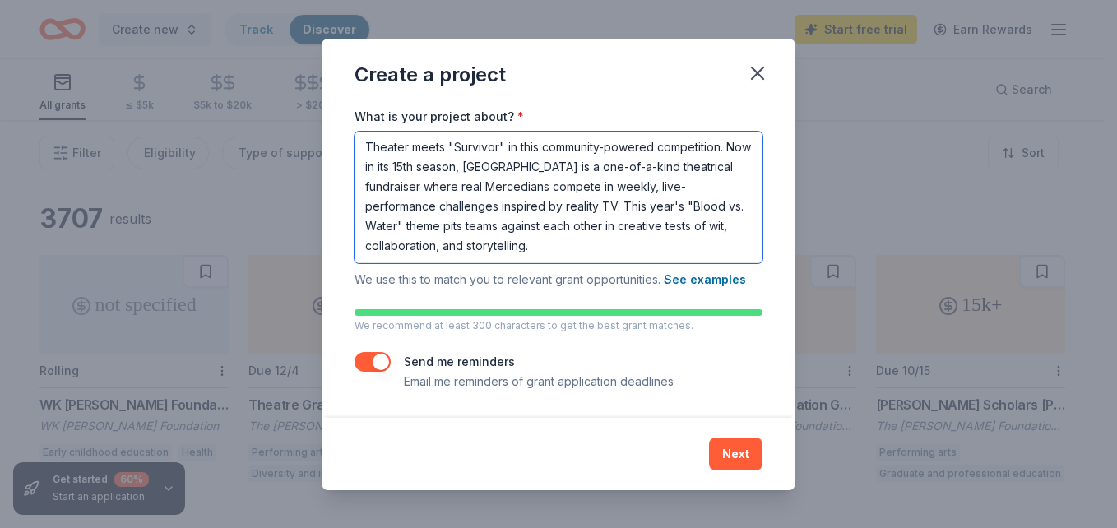
scroll to position [0, 0]
click at [586, 244] on textarea "Theater meets "Survivor" in this community-powered competition. Now in its 15th…" at bounding box center [558, 198] width 408 height 132
click at [518, 229] on textarea "Theater meets "Survivor" in this community-powered competition. Now in its 15th…" at bounding box center [558, 198] width 408 height 132
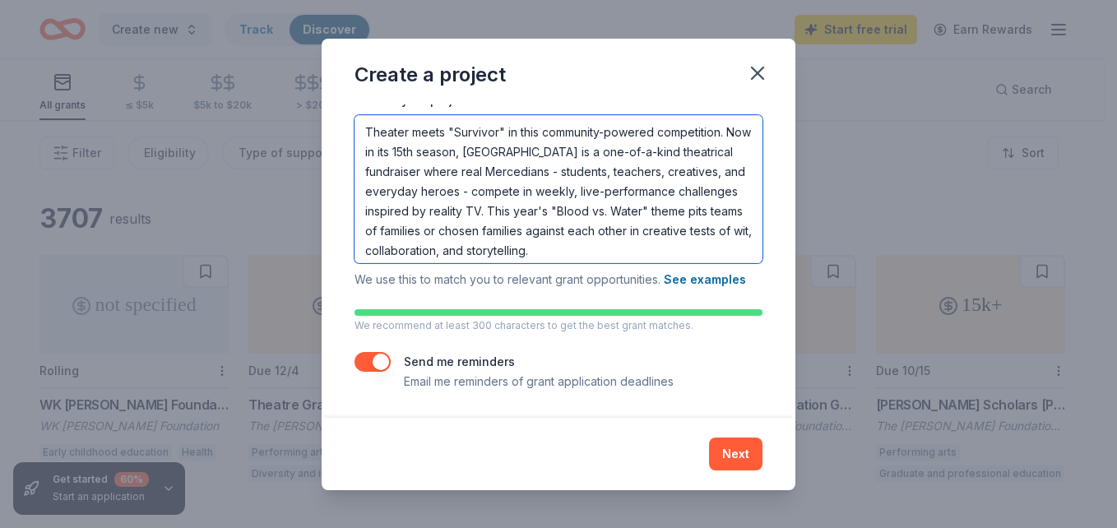
type textarea "Theater meets "Survivor" in this community-powered competition. Now in its 15th…"
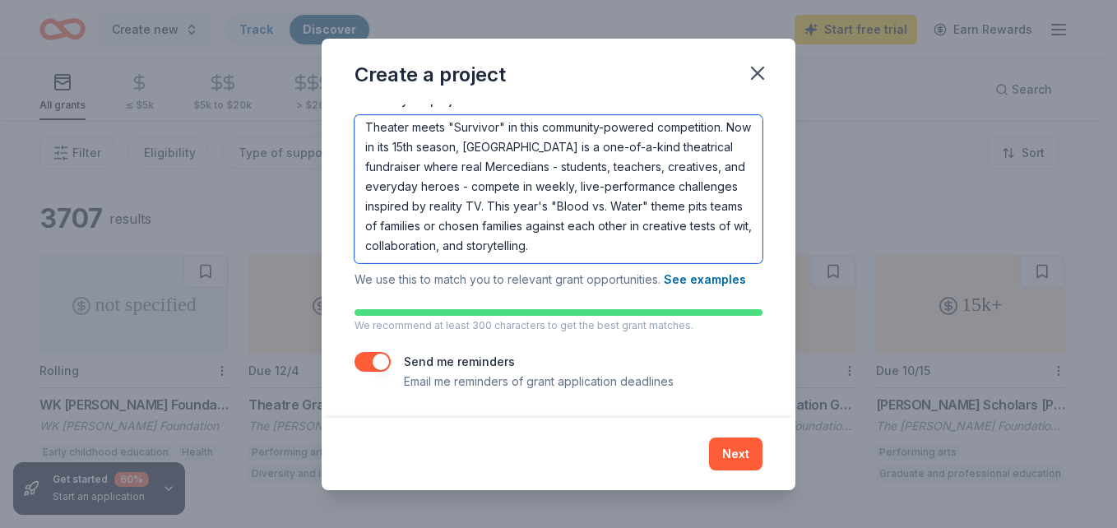
scroll to position [276, 0]
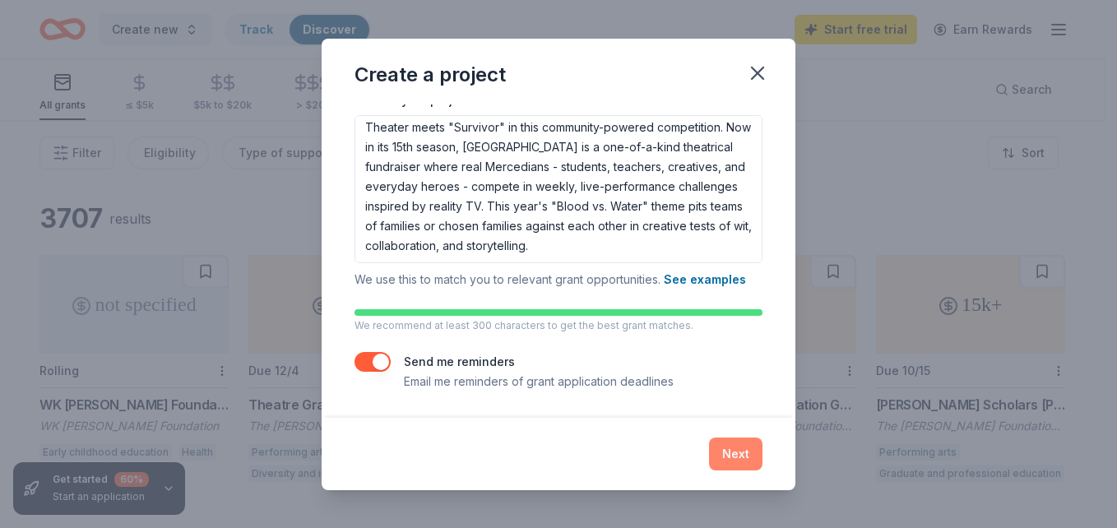
click at [725, 450] on button "Next" at bounding box center [735, 454] width 53 height 33
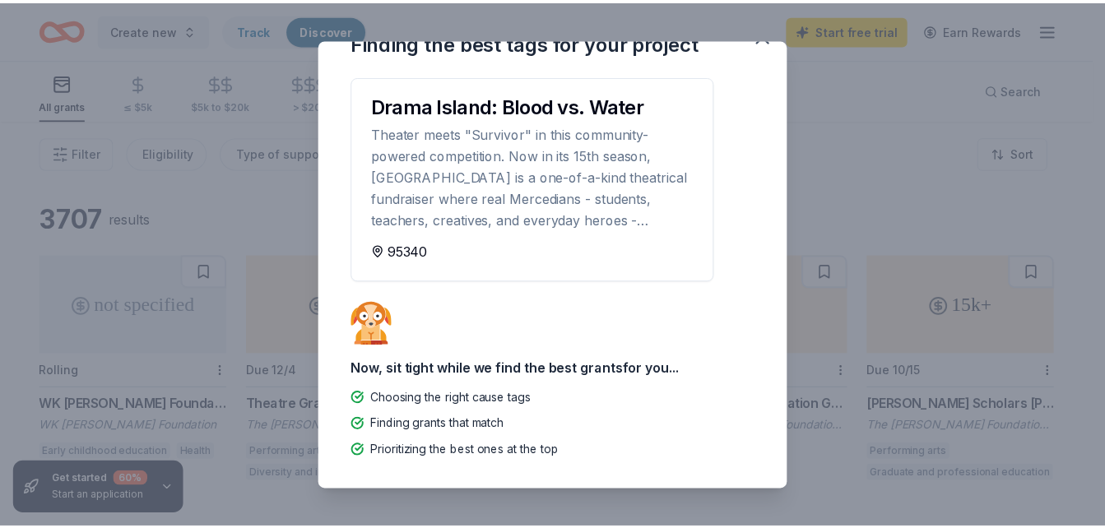
scroll to position [0, 0]
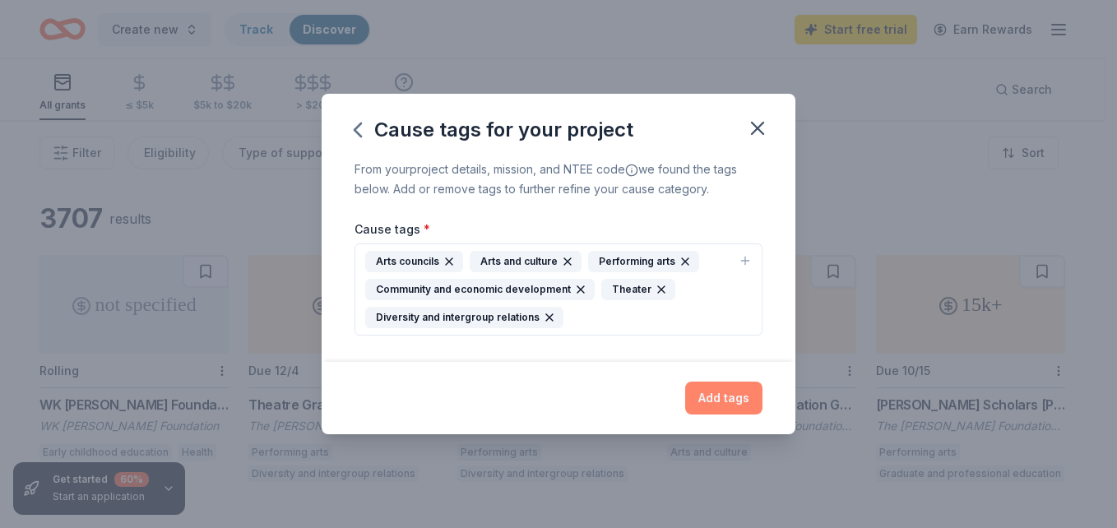
click at [721, 398] on button "Add tags" at bounding box center [723, 398] width 77 height 33
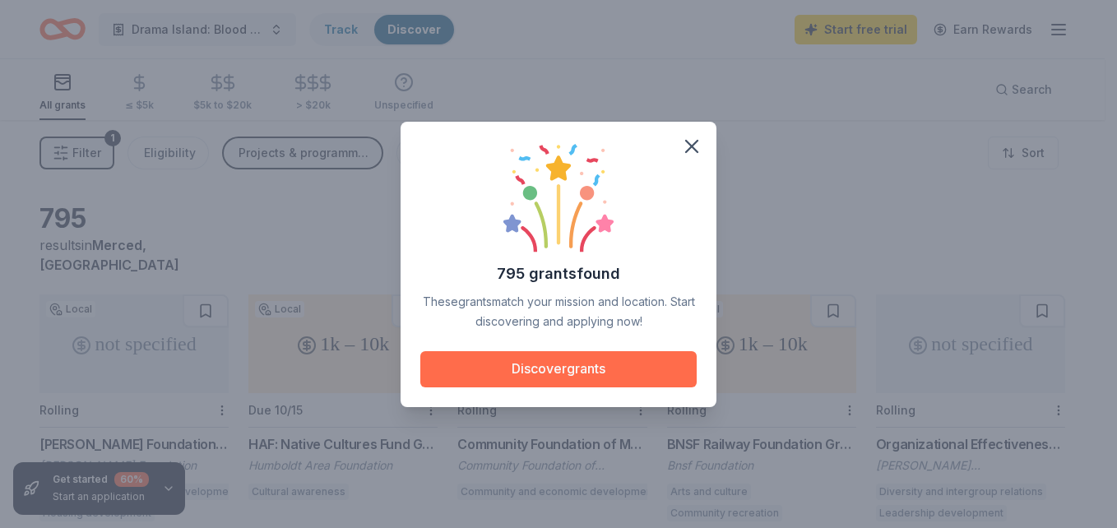
click at [576, 368] on button "Discover grants" at bounding box center [558, 369] width 276 height 36
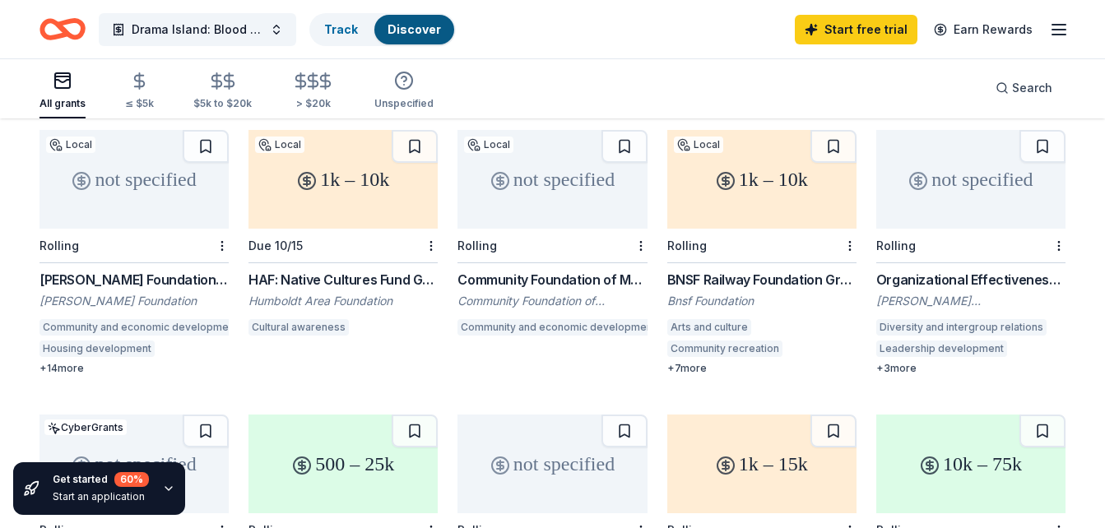
scroll to position [82, 0]
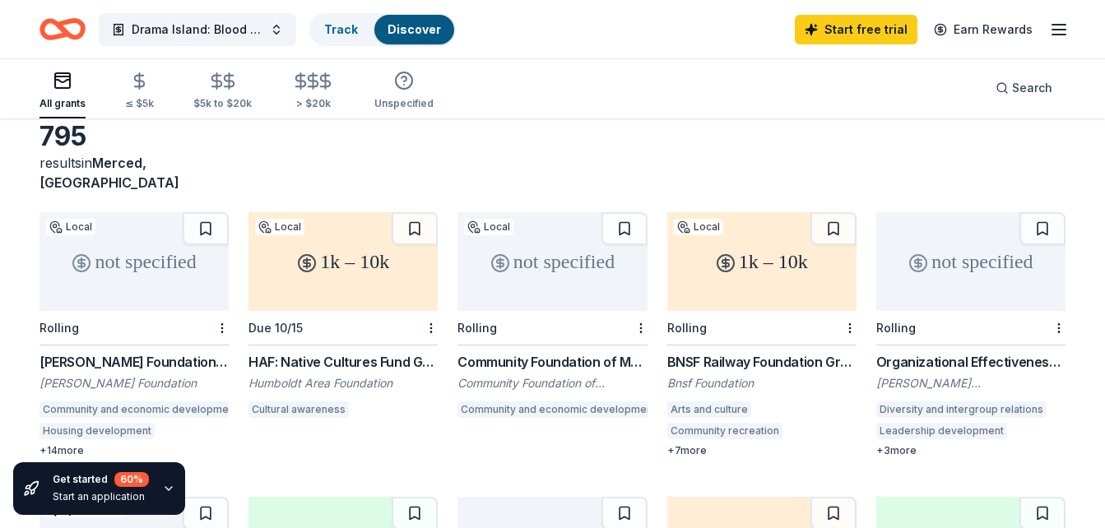
click at [767, 352] on div "BNSF Railway Foundation Grants" at bounding box center [761, 362] width 189 height 20
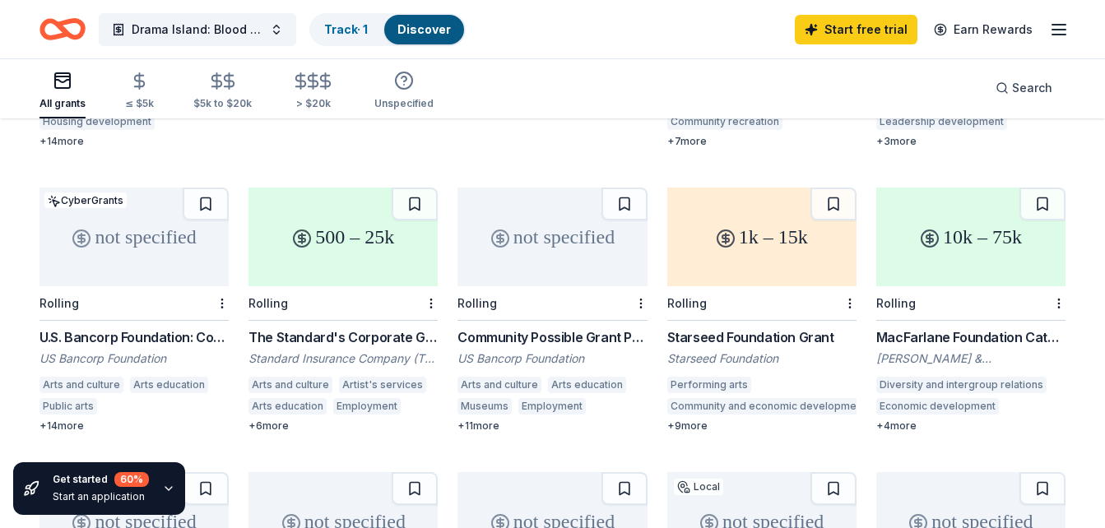
scroll to position [411, 0]
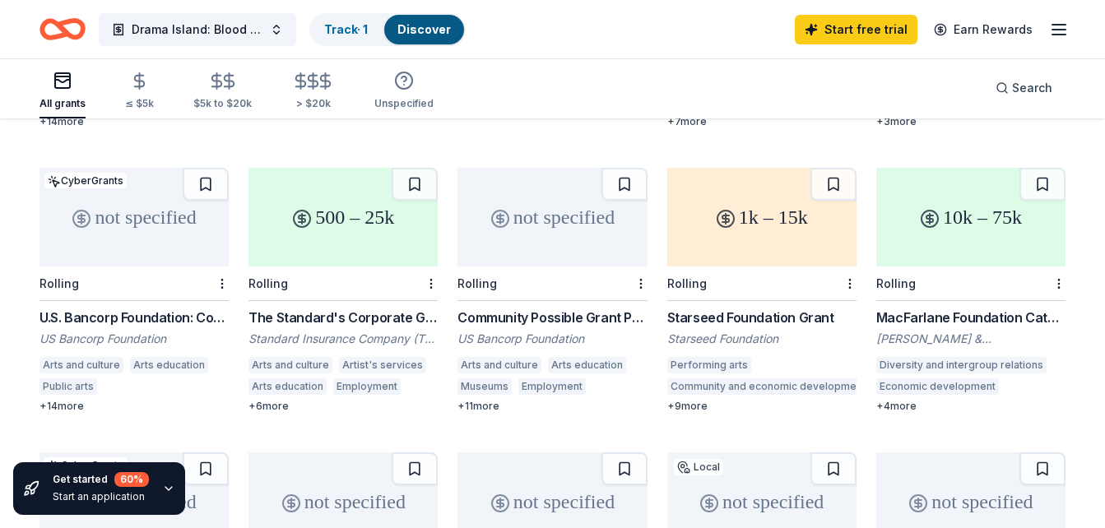
click at [118, 308] on div "U.S. Bancorp Foundation: Community Possible Grant Program" at bounding box center [133, 318] width 189 height 20
click at [762, 308] on div "Starseed Foundation Grant" at bounding box center [761, 318] width 189 height 20
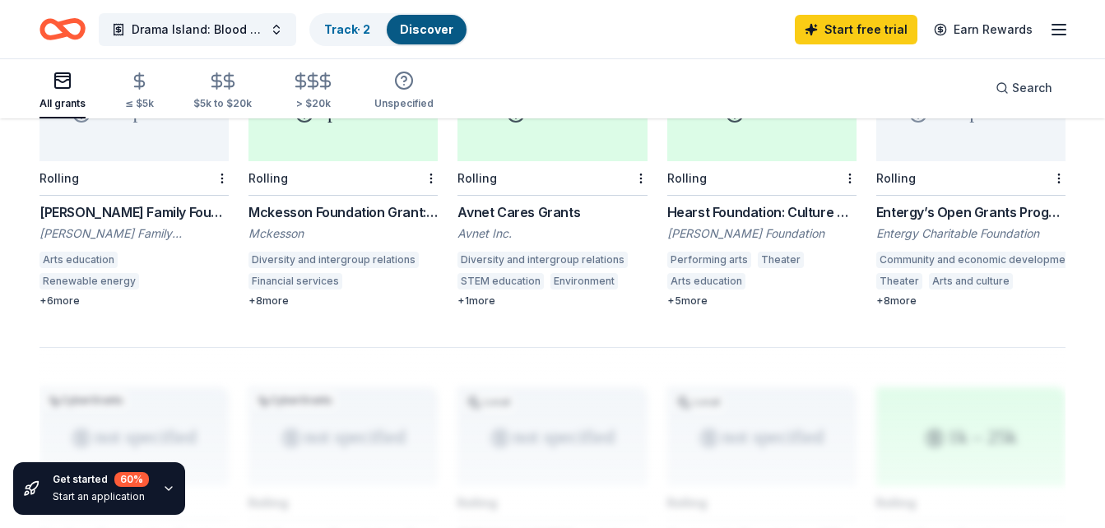
scroll to position [987, 0]
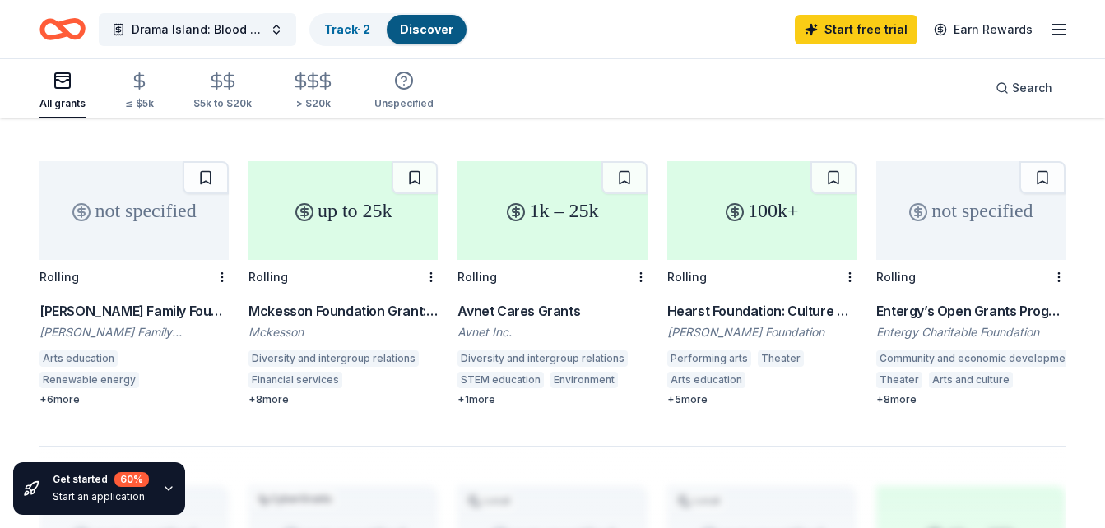
click at [756, 301] on div "Hearst Foundation: Culture Grant" at bounding box center [761, 311] width 189 height 20
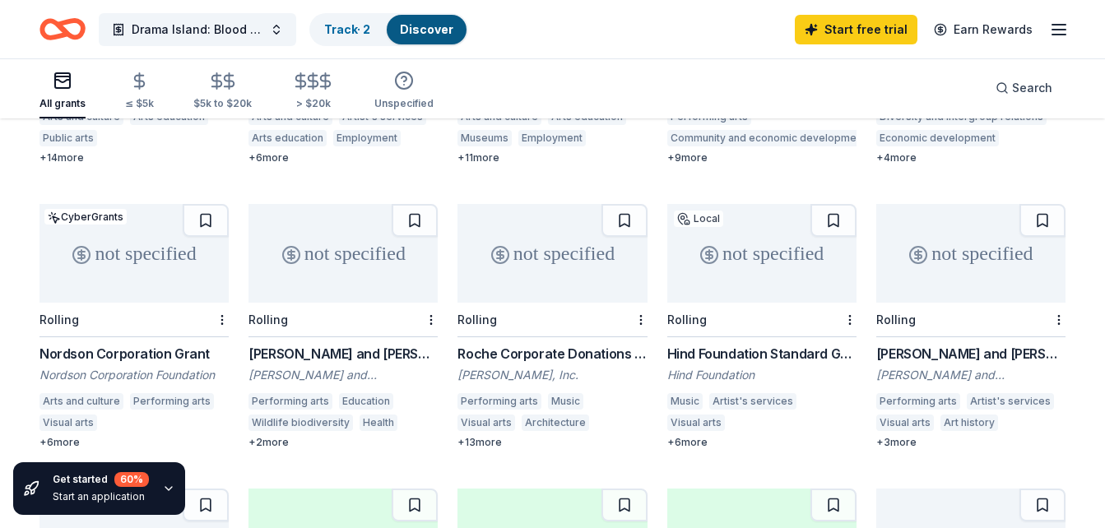
scroll to position [658, 0]
click at [935, 368] on div "Dr. Robert C. and Tina Sohn Foundation" at bounding box center [970, 376] width 189 height 16
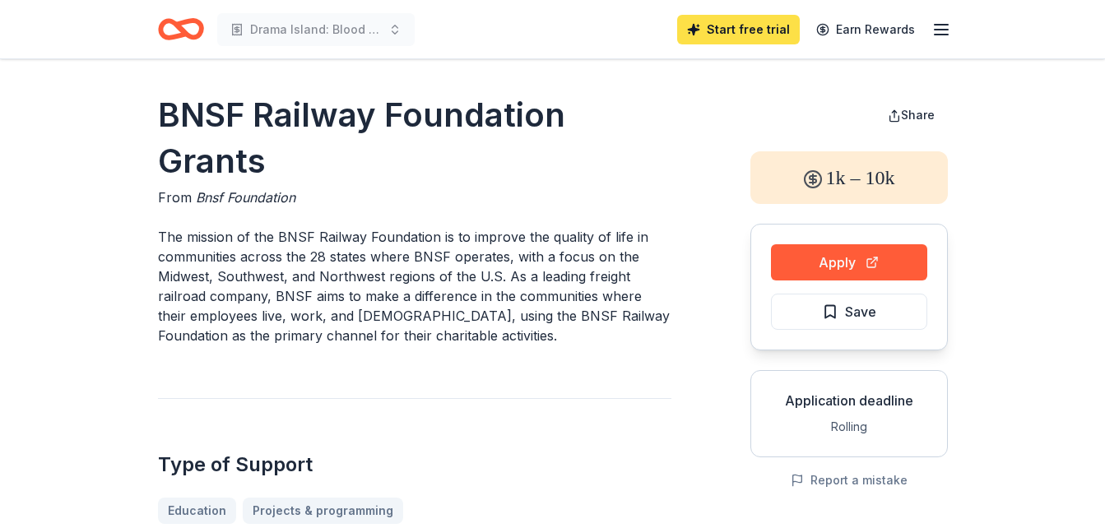
click at [735, 30] on link "Start free trial" at bounding box center [738, 30] width 123 height 30
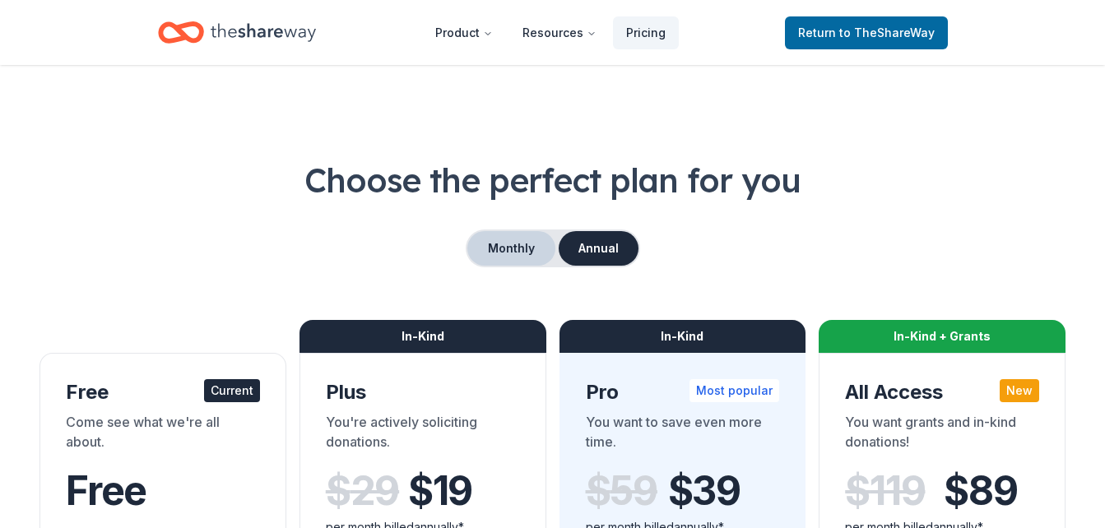
click at [517, 249] on button "Monthly" at bounding box center [511, 248] width 88 height 35
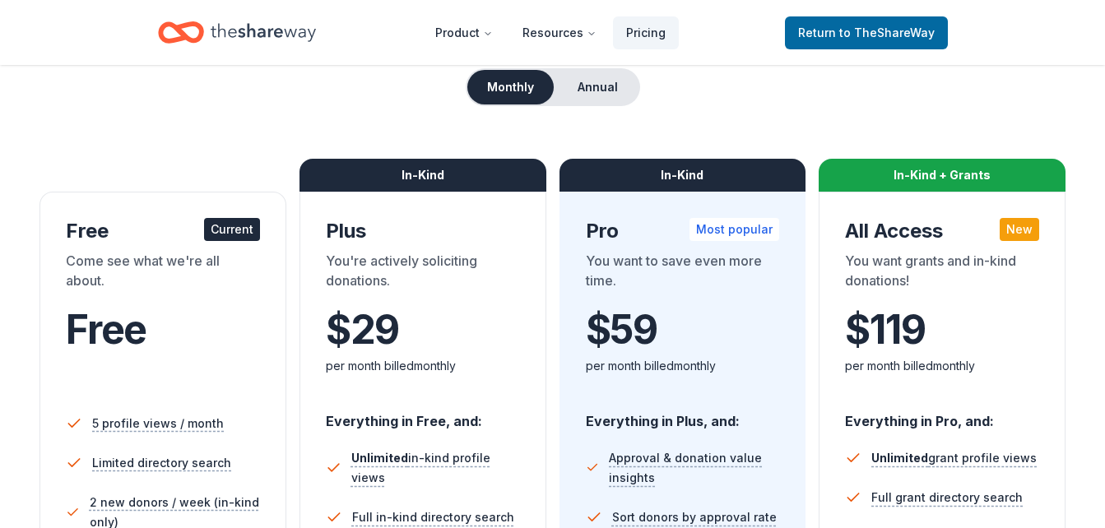
scroll to position [164, 0]
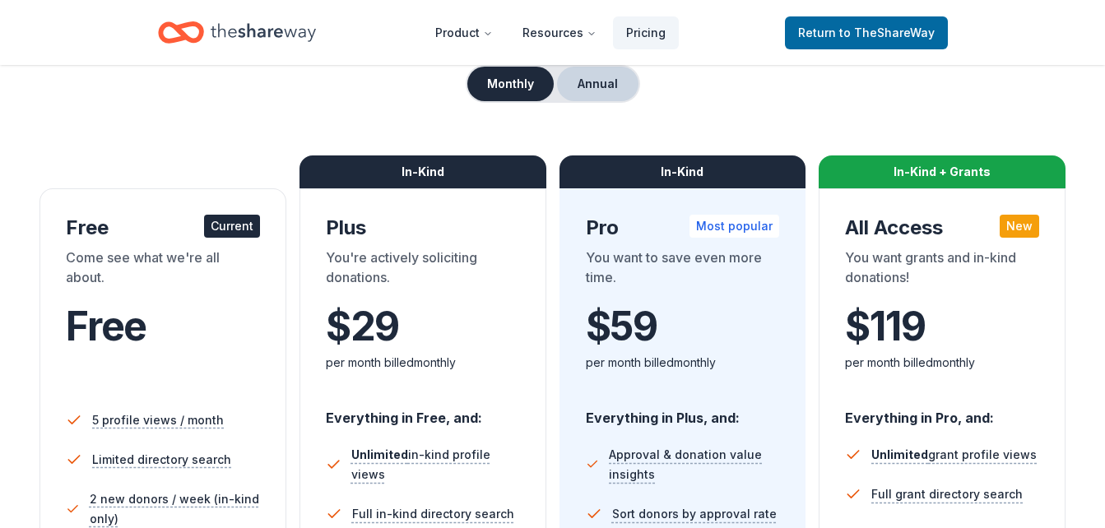
click at [593, 86] on button "Annual" at bounding box center [597, 84] width 81 height 35
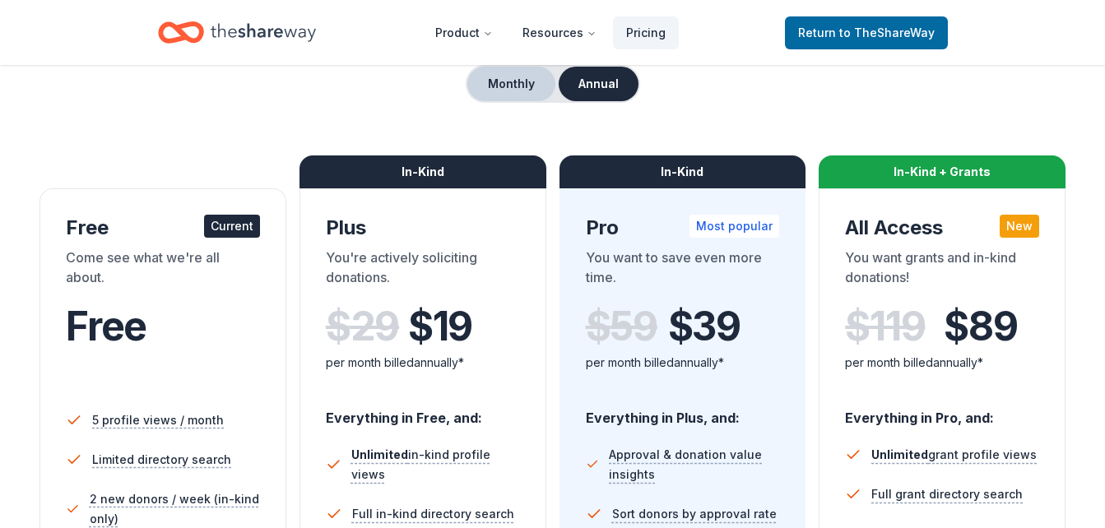
click at [526, 82] on button "Monthly" at bounding box center [511, 84] width 88 height 35
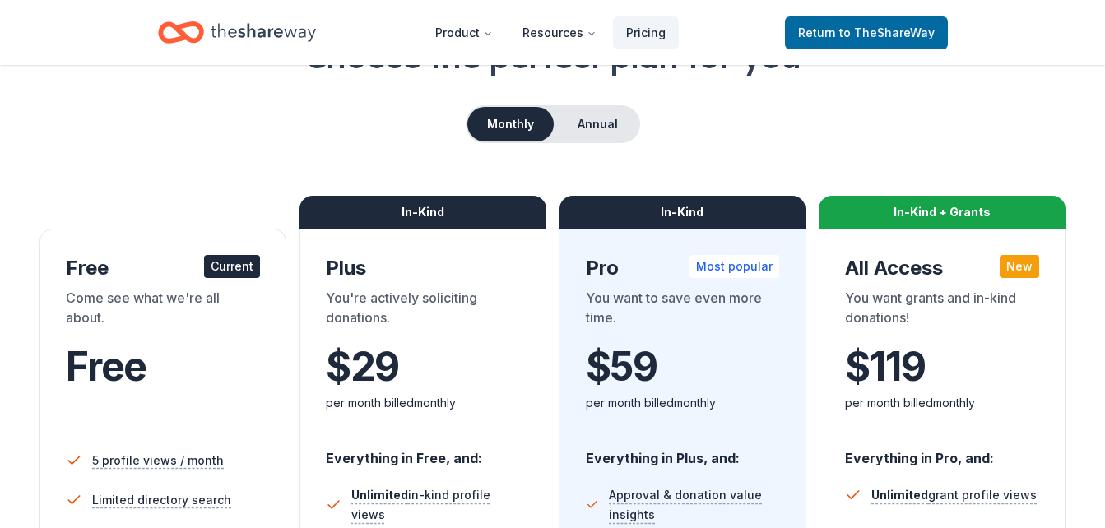
scroll to position [82, 0]
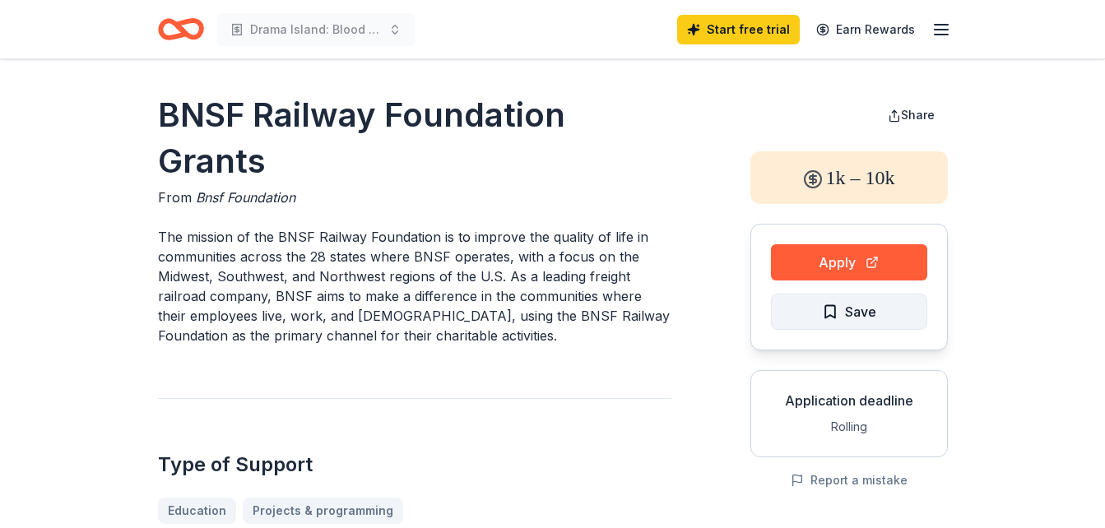
click at [796, 313] on button "Save" at bounding box center [849, 312] width 156 height 36
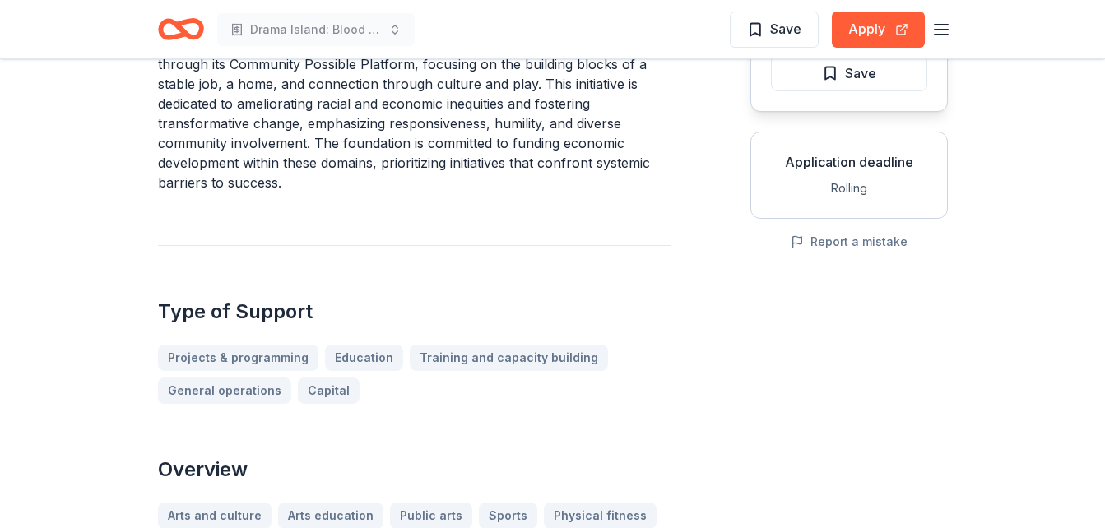
scroll to position [247, 0]
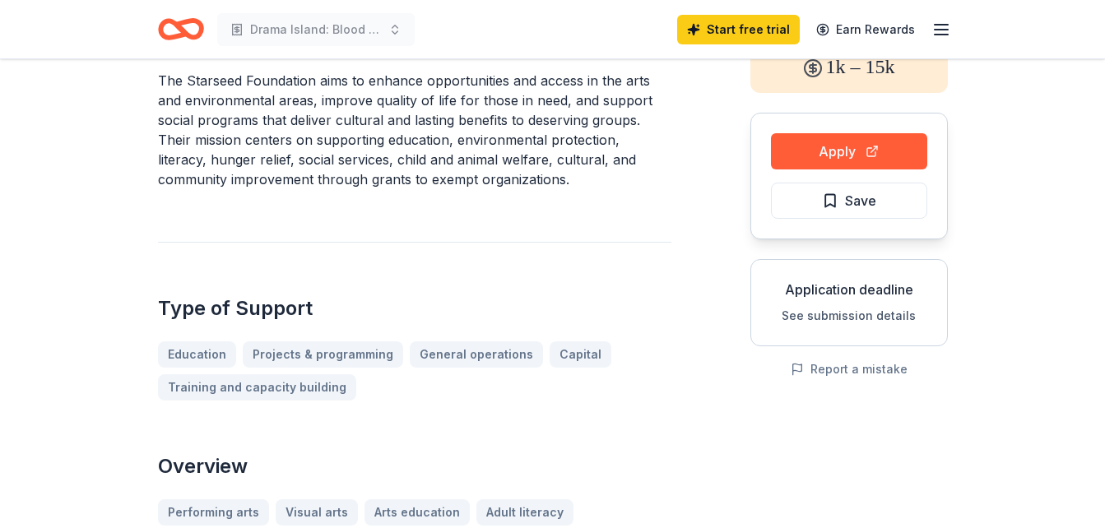
scroll to position [82, 0]
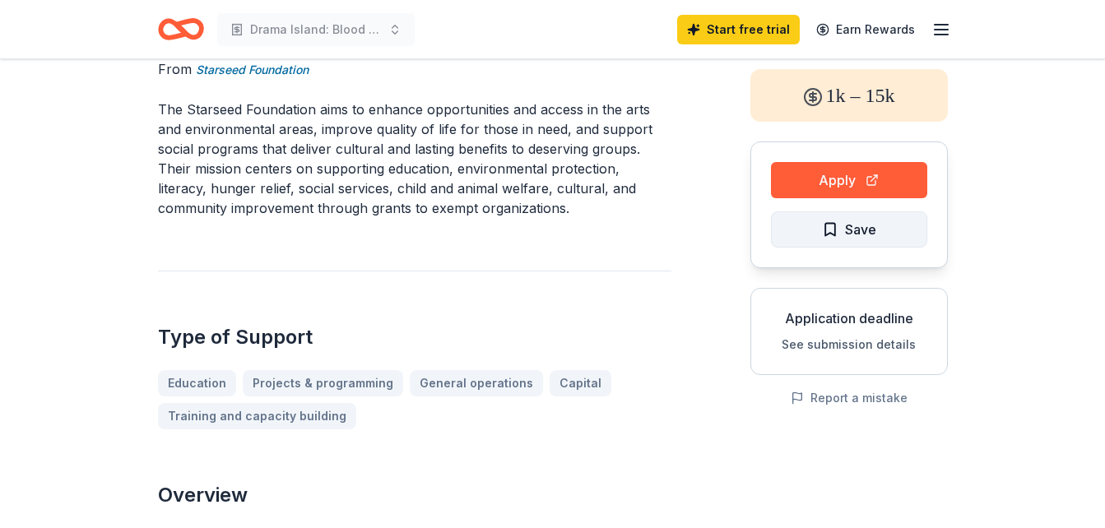
click at [799, 234] on button "Save" at bounding box center [849, 229] width 156 height 36
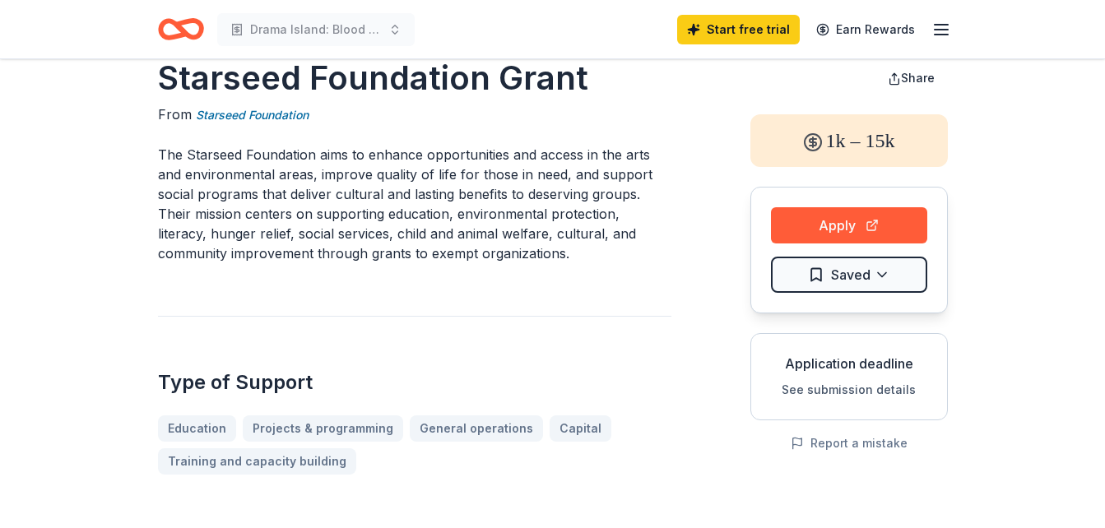
scroll to position [0, 0]
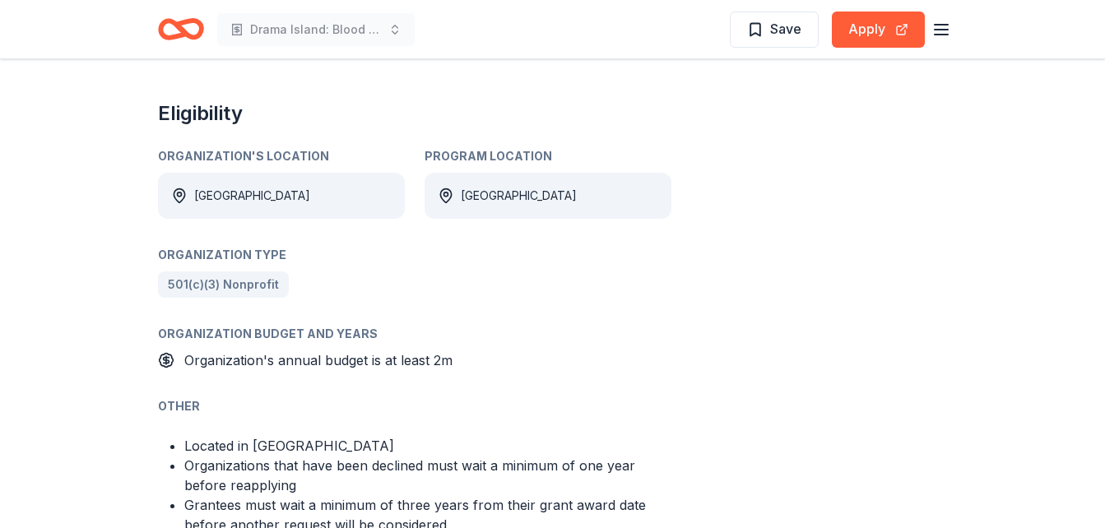
scroll to position [822, 0]
